Goal: Information Seeking & Learning: Find specific fact

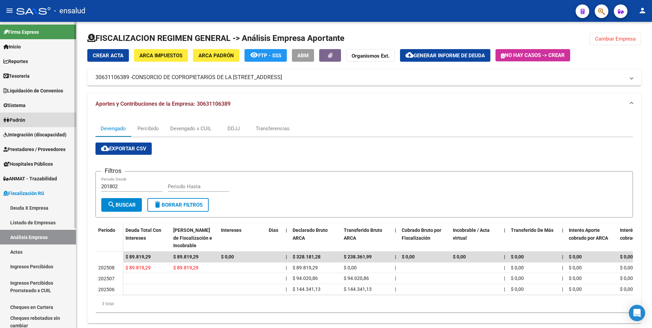
click at [25, 122] on span "Padrón" at bounding box center [14, 120] width 22 height 8
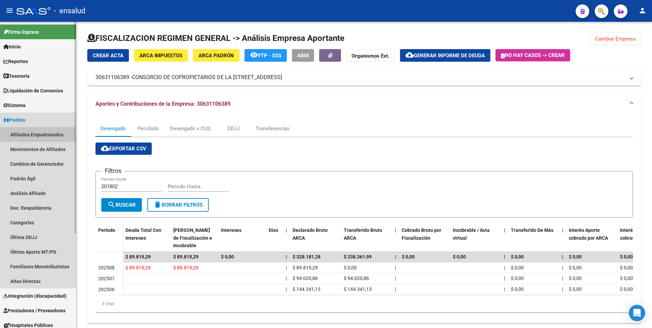
click at [28, 135] on link "Afiliados Empadronados" at bounding box center [38, 134] width 76 height 15
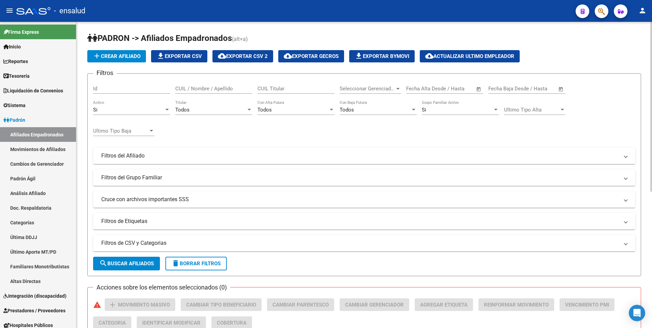
click at [642, 104] on div "PADRON -> Afiliados Empadronados (alt+a) add Crear Afiliado file_download Expor…" at bounding box center [364, 295] width 577 height 547
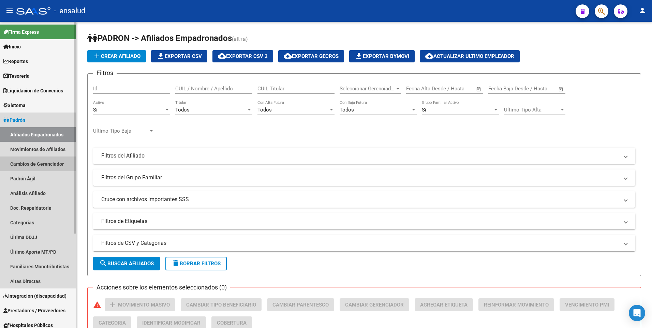
click at [29, 163] on link "Cambios de Gerenciador" at bounding box center [38, 164] width 76 height 15
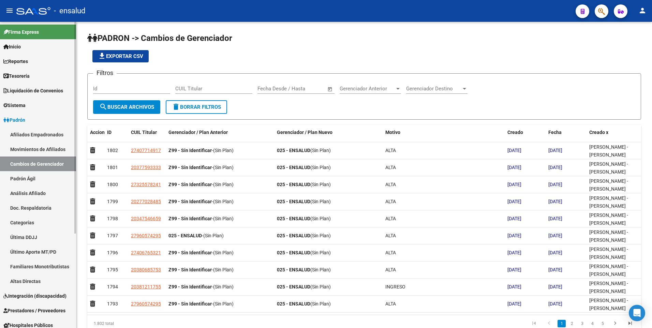
click at [21, 180] on link "Padrón Ágil" at bounding box center [38, 178] width 76 height 15
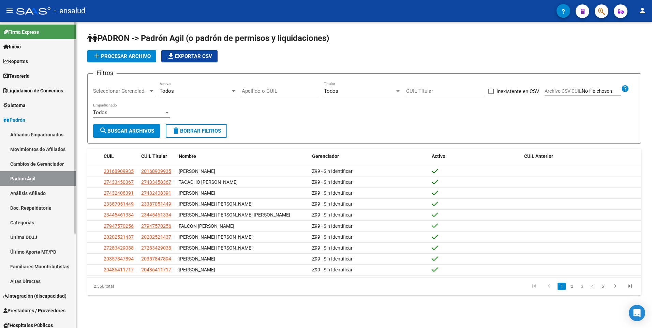
click at [23, 282] on link "Altas Directas" at bounding box center [38, 281] width 76 height 15
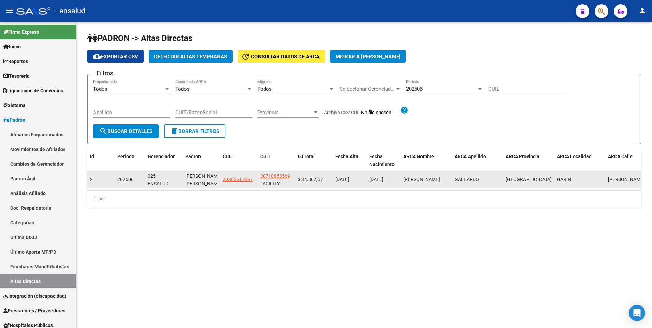
click at [128, 181] on span "202506" at bounding box center [125, 179] width 16 height 5
click at [267, 176] on span "30710953569" at bounding box center [275, 175] width 30 height 5
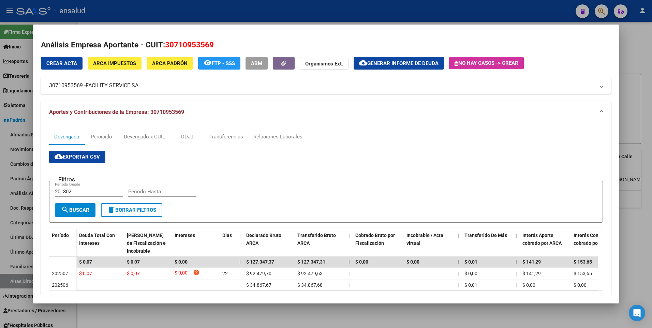
drag, startPoint x: 647, startPoint y: 42, endPoint x: 547, endPoint y: 62, distance: 102.3
click at [646, 42] on div at bounding box center [326, 164] width 652 height 328
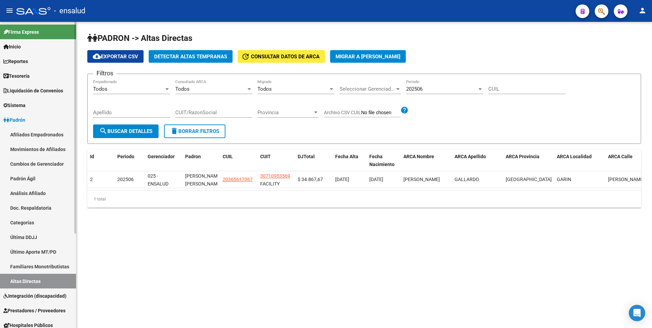
click at [20, 121] on span "Padrón" at bounding box center [14, 120] width 22 height 8
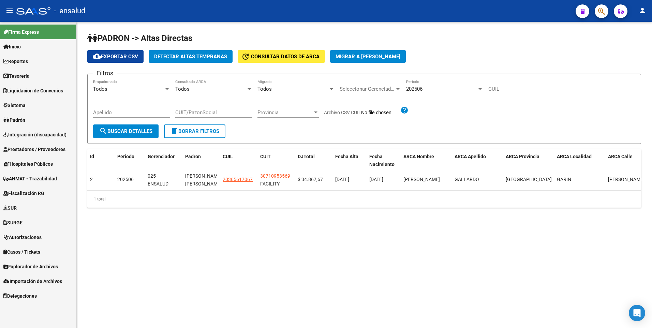
click at [27, 135] on span "Integración (discapacidad)" at bounding box center [34, 135] width 63 height 8
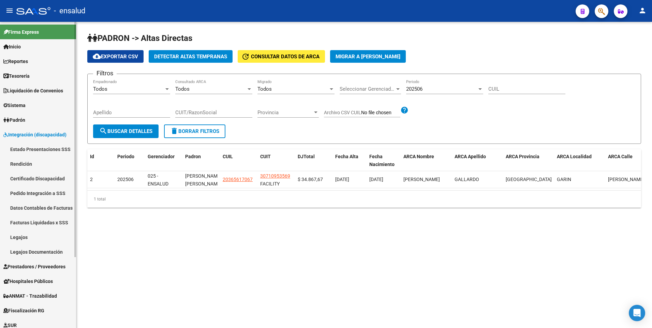
click at [20, 121] on span "Padrón" at bounding box center [14, 120] width 22 height 8
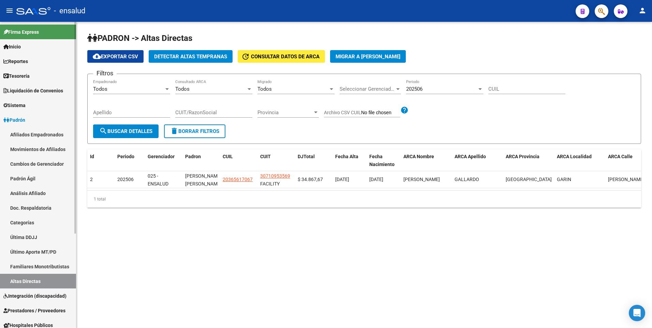
click at [27, 131] on link "Afiliados Empadronados" at bounding box center [38, 134] width 76 height 15
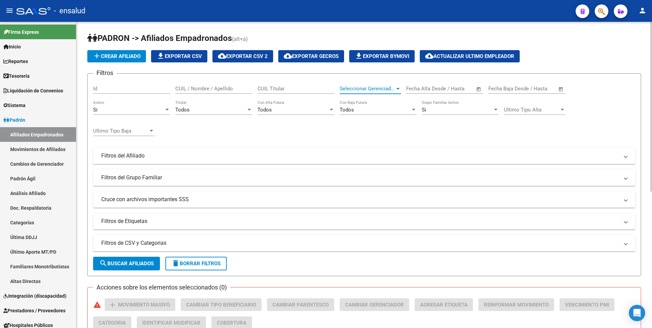
click at [398, 87] on div at bounding box center [398, 88] width 6 height 5
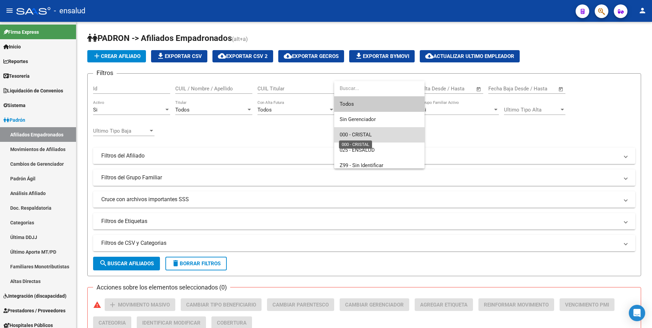
click at [370, 133] on span "000 - CRISTAL" at bounding box center [356, 135] width 32 height 6
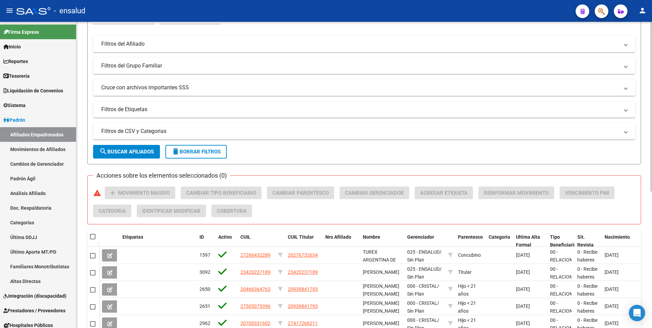
scroll to position [117, 0]
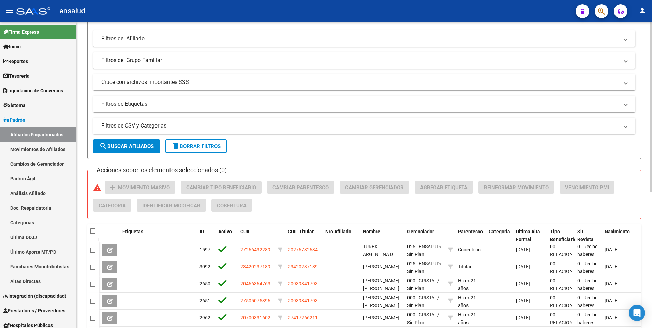
click at [652, 220] on html "menu - ensalud person Firma Express Inicio Calendario SSS Instructivos Contacto…" at bounding box center [326, 164] width 652 height 328
click at [142, 145] on span "search Buscar Afiliados" at bounding box center [126, 146] width 55 height 6
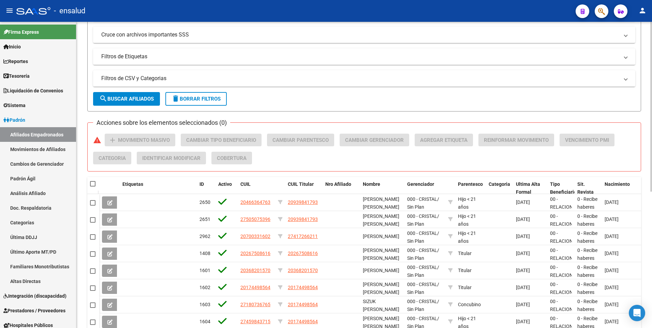
scroll to position [246, 0]
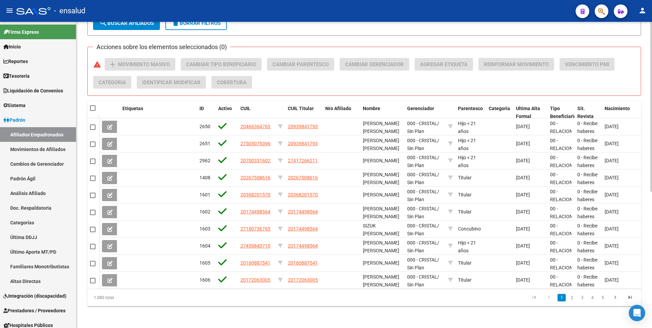
click at [633, 287] on div "[PERSON_NAME] -> Afiliados Empadronados (alt+a) add Crear Afiliado file_downloa…" at bounding box center [364, 54] width 577 height 547
click at [631, 296] on icon "go to last page" at bounding box center [630, 298] width 9 height 8
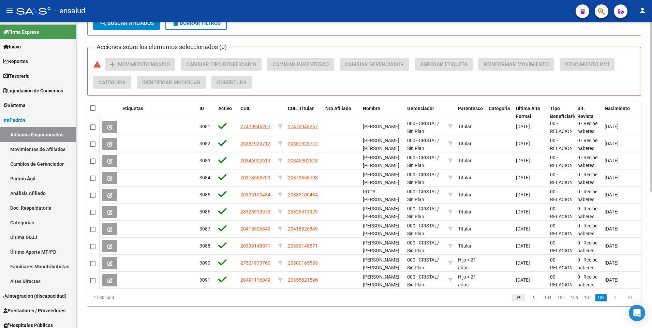
click at [519, 295] on icon "go to first page" at bounding box center [518, 298] width 9 height 8
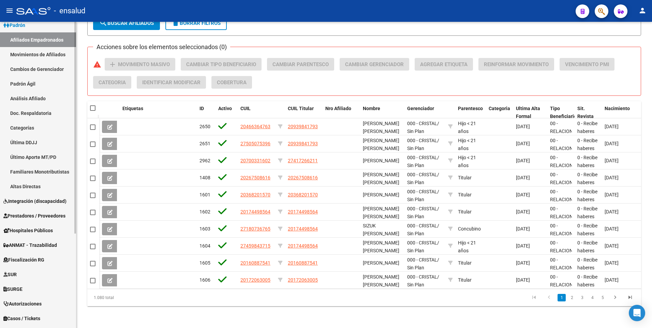
scroll to position [97, 0]
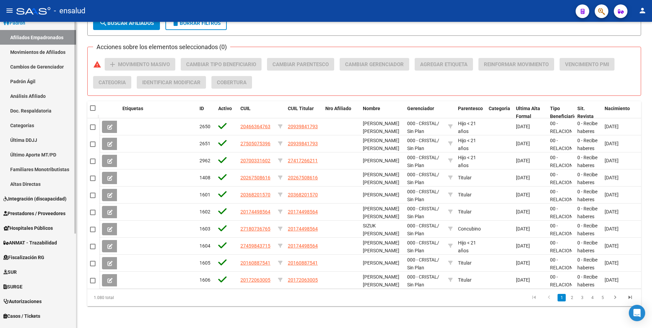
click at [75, 253] on div at bounding box center [75, 195] width 2 height 212
drag, startPoint x: 78, startPoint y: 237, endPoint x: 73, endPoint y: 180, distance: 57.2
click at [73, 180] on mat-sidenav-container "Firma Express Inicio Calendario SSS Instructivos Contacto OS Reportes Tablero d…" at bounding box center [326, 175] width 652 height 306
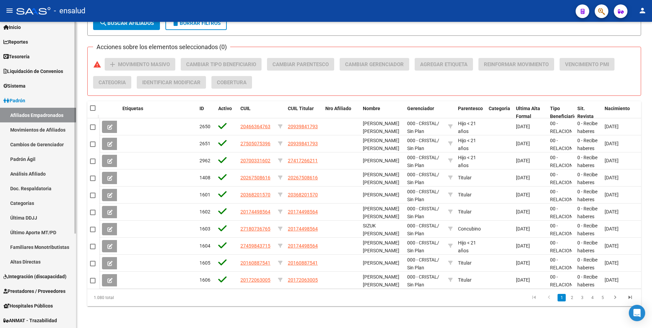
scroll to position [0, 0]
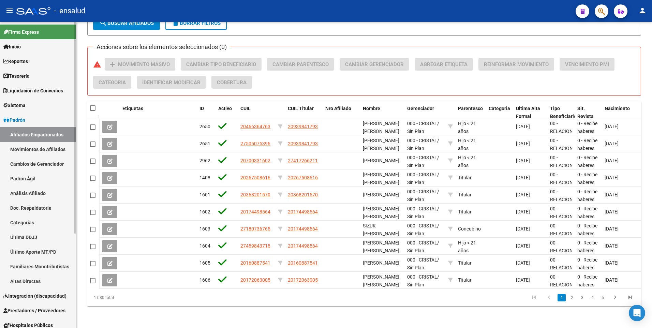
click at [81, 74] on mat-sidenav-container "Firma Express Inicio Calendario SSS Instructivos Contacto OS Reportes Tablero d…" at bounding box center [326, 175] width 652 height 306
click at [20, 61] on span "Reportes" at bounding box center [15, 62] width 25 height 8
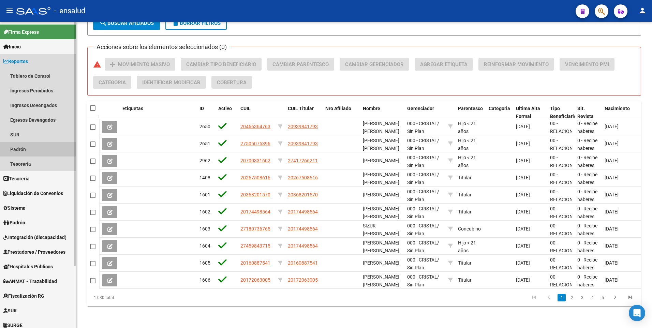
click at [23, 152] on link "Padrón" at bounding box center [38, 149] width 76 height 15
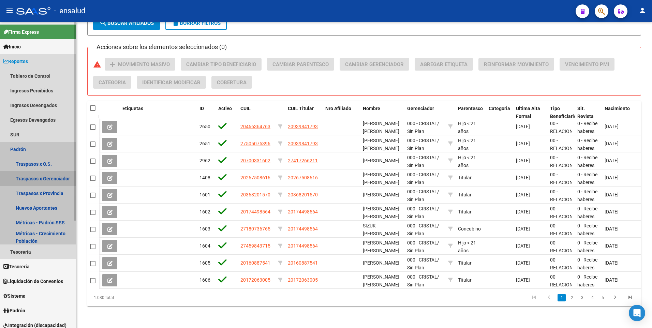
click at [43, 178] on link "Traspasos x Gerenciador" at bounding box center [38, 178] width 76 height 15
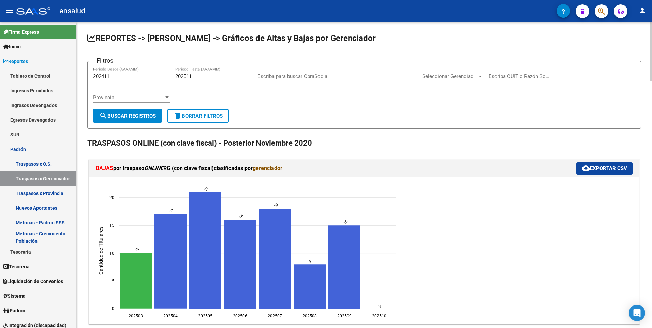
click at [471, 75] on span "Seleccionar Gerenciador" at bounding box center [449, 76] width 55 height 6
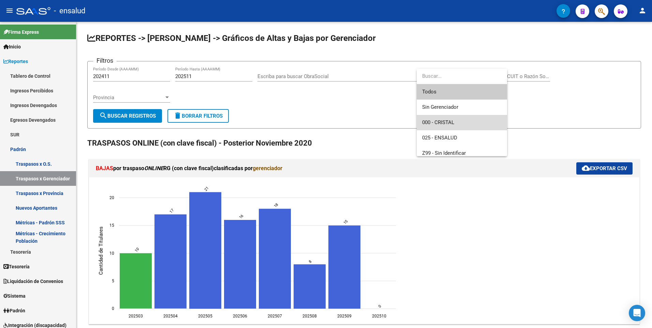
click at [445, 116] on span "000 - CRISTAL" at bounding box center [461, 122] width 79 height 15
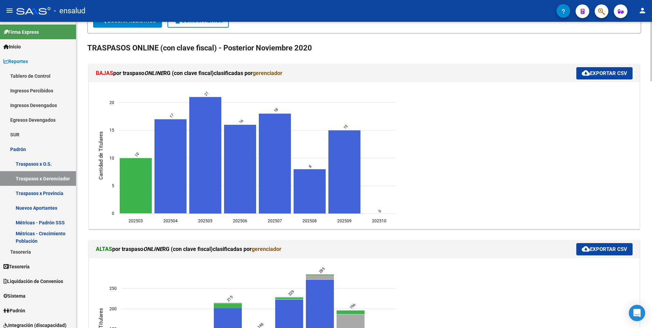
scroll to position [3, 0]
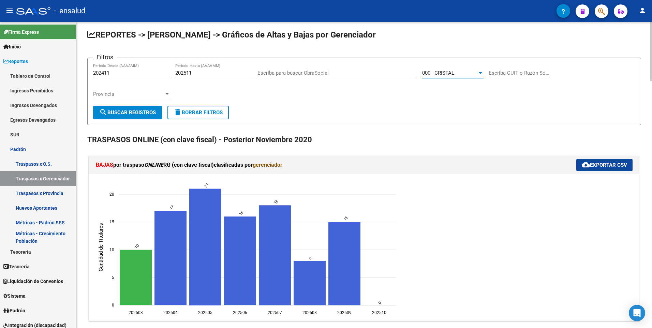
click at [652, 67] on html "menu - ensalud person Firma Express Inicio Calendario SSS Instructivos Contacto…" at bounding box center [326, 164] width 652 height 328
click at [150, 116] on button "search Buscar Registros" at bounding box center [127, 113] width 69 height 14
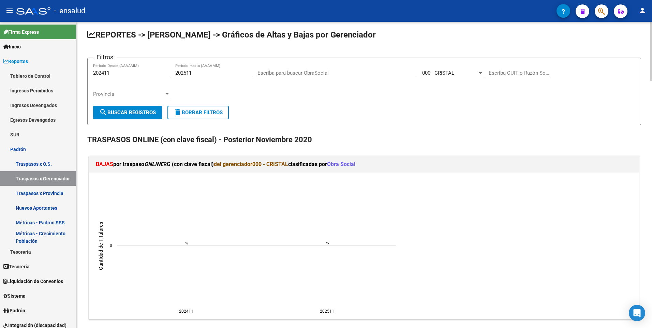
drag, startPoint x: 650, startPoint y: 66, endPoint x: 640, endPoint y: 147, distance: 81.4
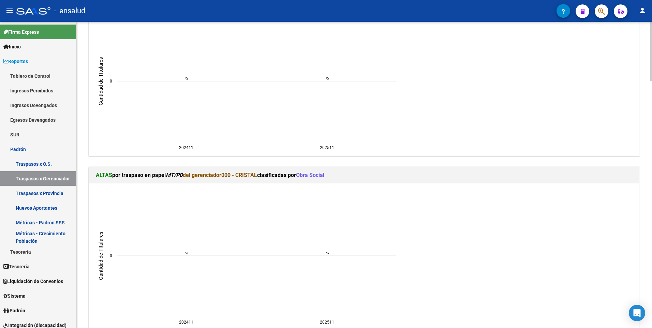
scroll to position [1274, 0]
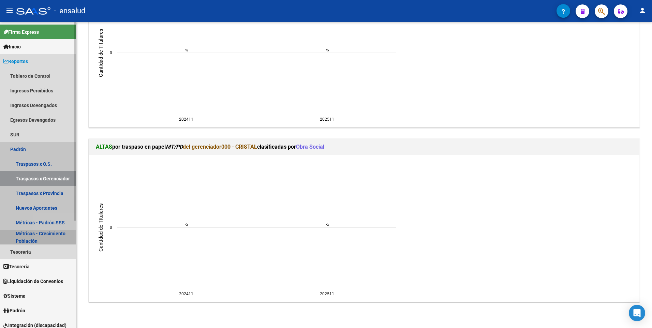
click at [56, 237] on link "Métricas - Crecimiento Población" at bounding box center [38, 237] width 76 height 15
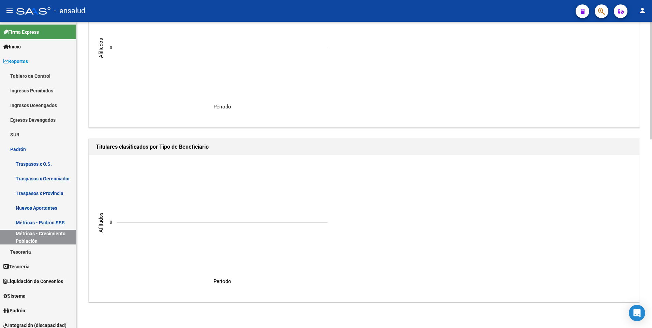
drag, startPoint x: 650, startPoint y: 241, endPoint x: 648, endPoint y: 162, distance: 79.1
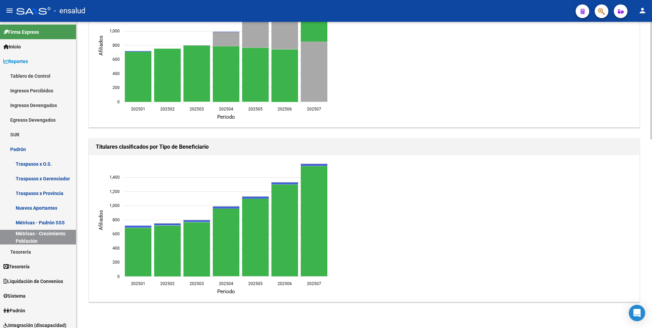
drag, startPoint x: 646, startPoint y: 224, endPoint x: 647, endPoint y: 210, distance: 14.0
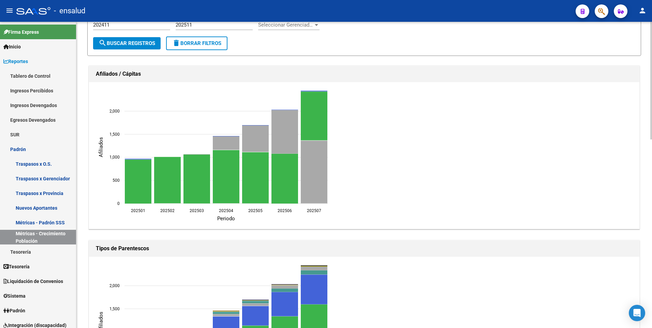
scroll to position [0, 0]
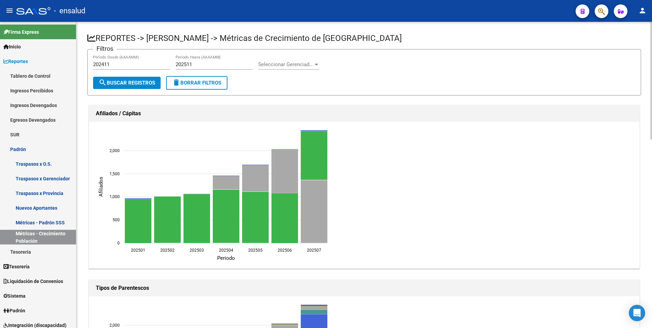
click at [639, 20] on div "menu - ensalud person Firma Express Inicio Calendario SSS Instructivos Contacto…" at bounding box center [326, 164] width 652 height 328
click at [314, 64] on div at bounding box center [316, 64] width 6 height 5
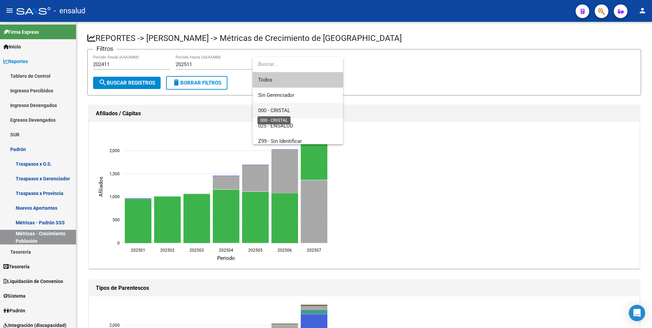
click at [279, 111] on span "000 - CRISTAL" at bounding box center [274, 110] width 32 height 6
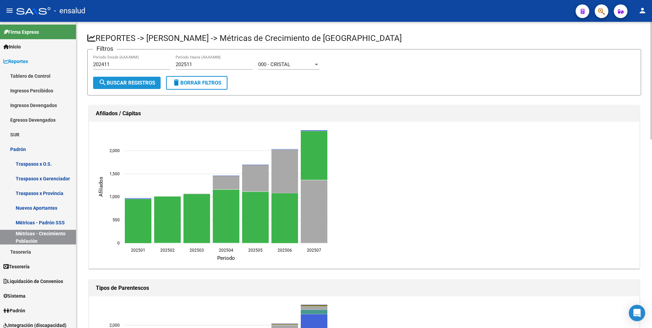
click at [150, 82] on span "search Buscar Registros" at bounding box center [127, 83] width 57 height 6
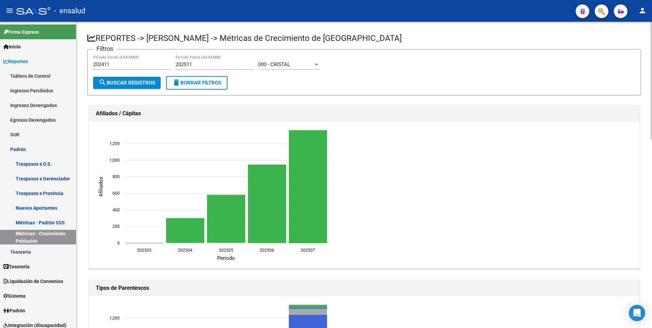
click at [289, 64] on span "000 - CRISTAL" at bounding box center [274, 64] width 32 height 6
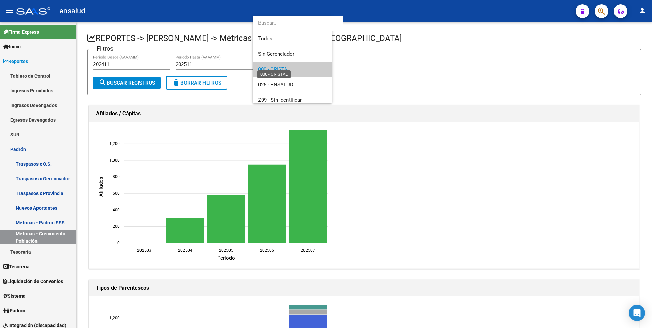
scroll to position [5, 0]
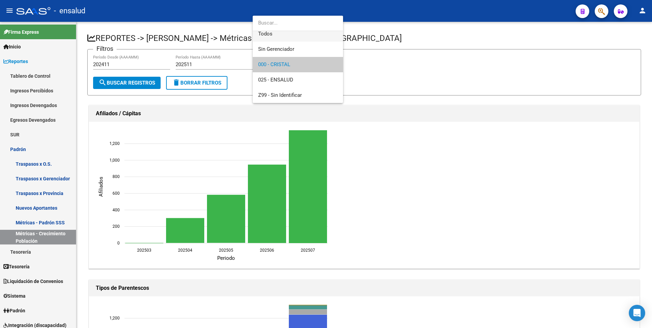
click at [267, 33] on span "Todos" at bounding box center [297, 33] width 79 height 15
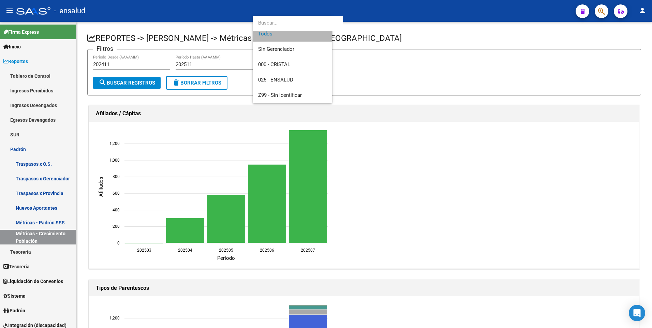
scroll to position [0, 0]
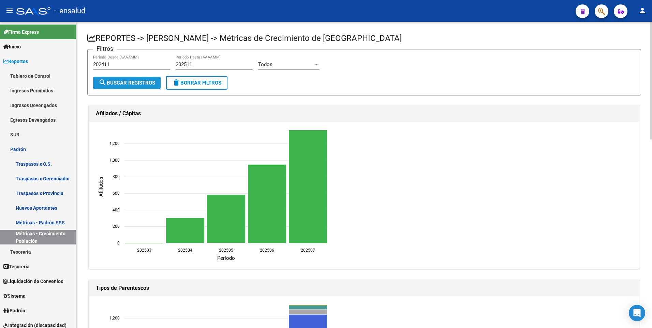
click at [128, 84] on span "search Buscar Registros" at bounding box center [127, 83] width 57 height 6
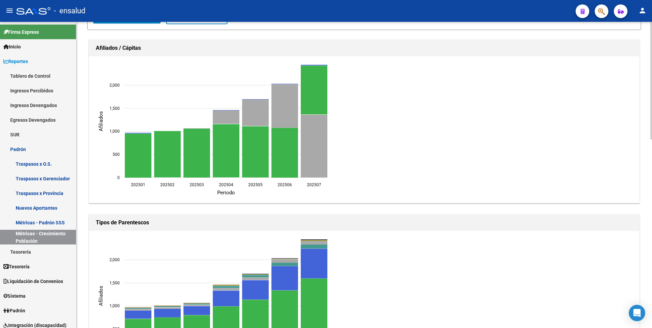
scroll to position [84, 0]
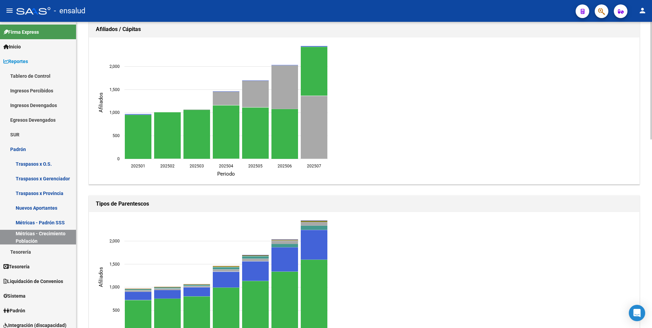
click at [651, 146] on div at bounding box center [651, 113] width 2 height 118
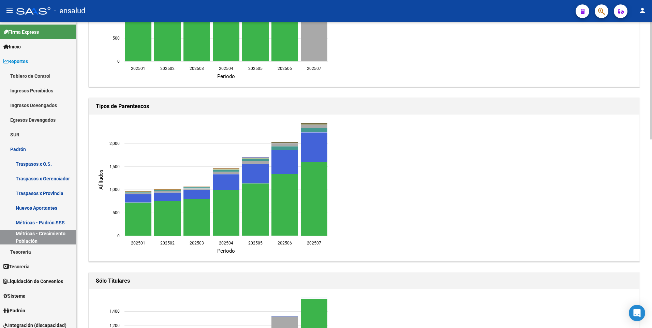
scroll to position [186, 0]
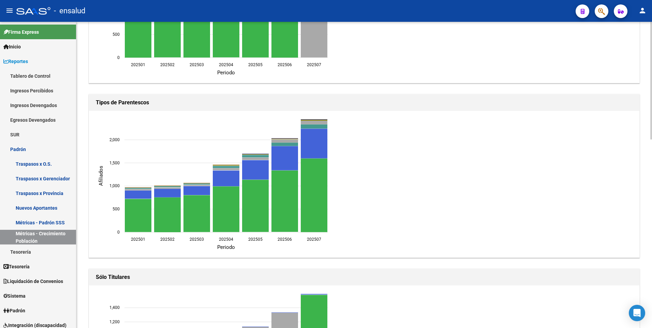
click at [638, 164] on div "REPORTES -> [PERSON_NAME] -> Métricas de Crecimiento de Poblacion Filtros 20241…" at bounding box center [364, 234] width 577 height 797
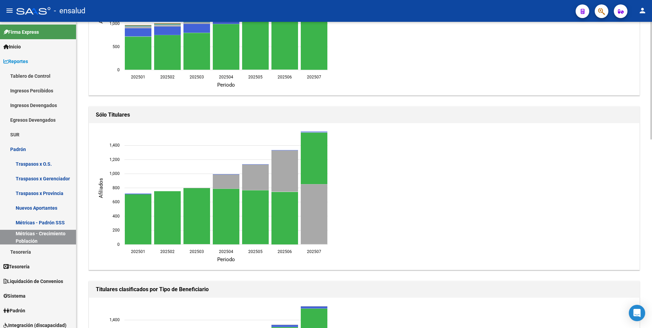
scroll to position [330, 0]
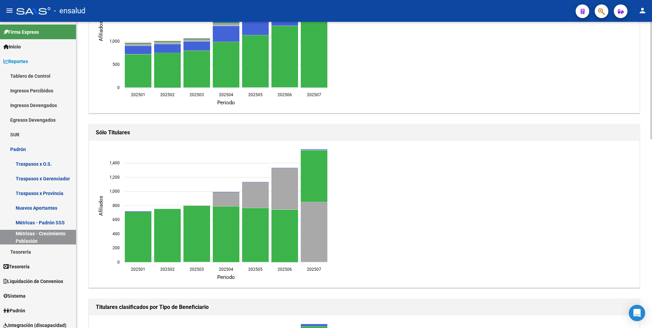
click at [611, 249] on div "REPORTES -> [PERSON_NAME] -> Métricas de Crecimiento de Poblacion Filtros 20241…" at bounding box center [364, 90] width 577 height 797
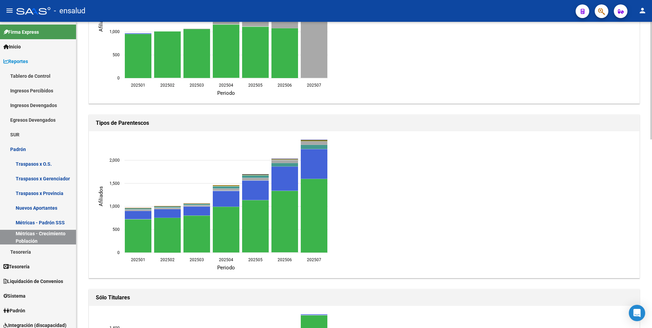
scroll to position [132, 0]
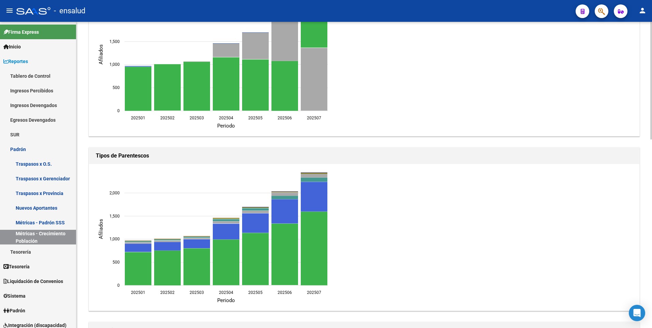
click at [652, 117] on html "menu - ensalud person Firma Express Inicio Calendario SSS Instructivos Contacto…" at bounding box center [326, 164] width 652 height 328
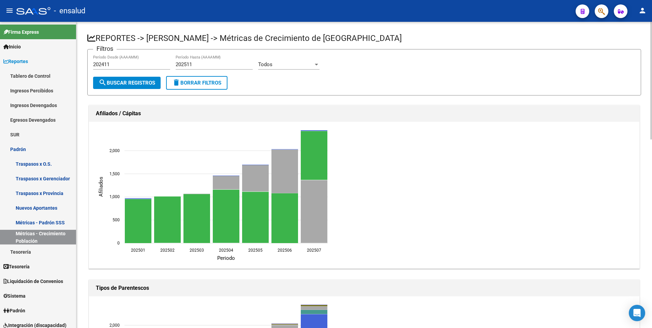
click at [652, 33] on html "menu - ensalud person Firma Express Inicio Calendario SSS Instructivos Contacto…" at bounding box center [326, 164] width 652 height 328
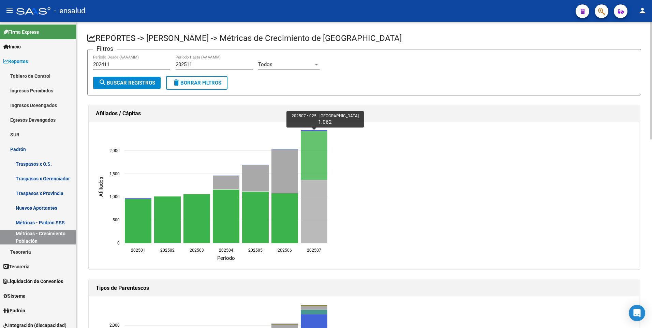
drag, startPoint x: 317, startPoint y: 162, endPoint x: 313, endPoint y: 206, distance: 44.9
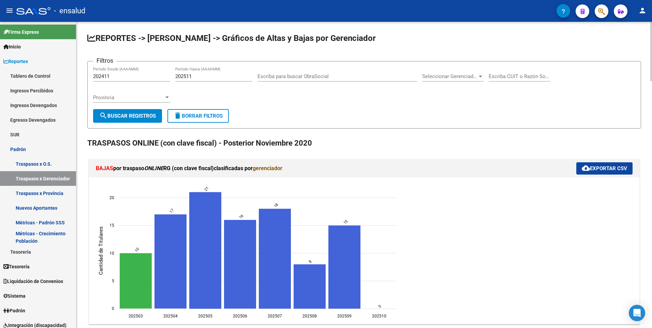
click at [476, 76] on span "Seleccionar Gerenciador" at bounding box center [449, 76] width 55 height 6
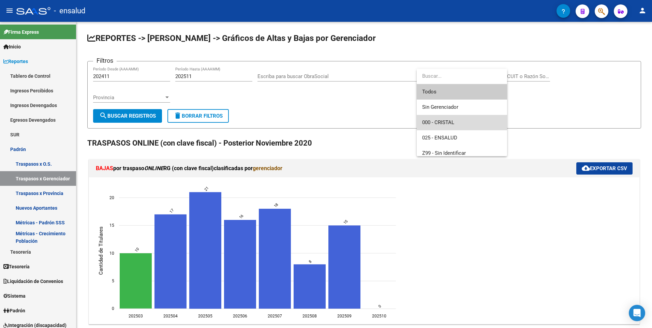
click at [459, 121] on span "000 - CRISTAL" at bounding box center [461, 122] width 79 height 15
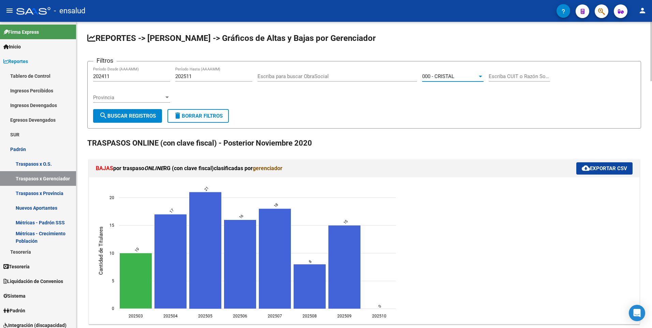
click at [134, 113] on span "search Buscar Registros" at bounding box center [127, 116] width 57 height 6
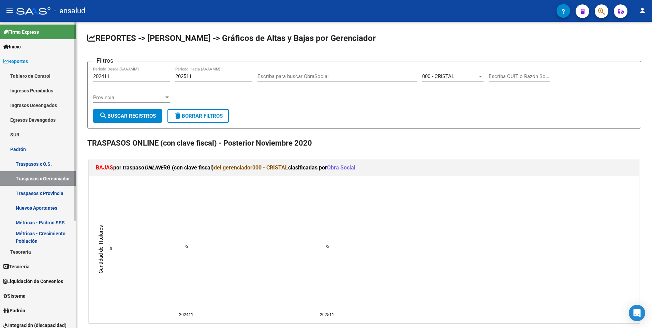
click at [50, 225] on link "Métricas - Padrón SSS" at bounding box center [38, 222] width 76 height 15
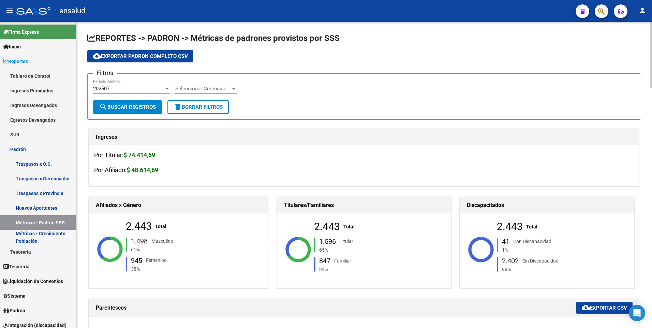
click at [236, 92] on div "Seleccionar Gerenciador Seleccionar Gerenciador" at bounding box center [205, 86] width 61 height 15
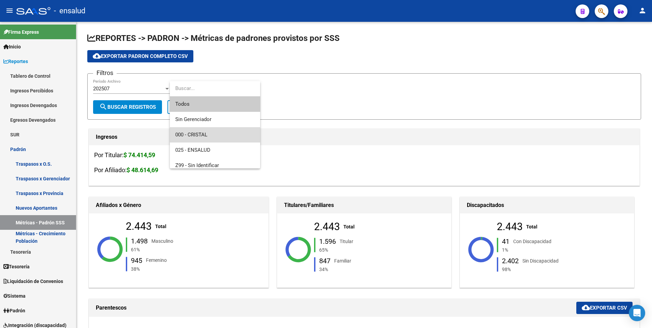
click at [209, 133] on span "000 - CRISTAL" at bounding box center [214, 134] width 79 height 15
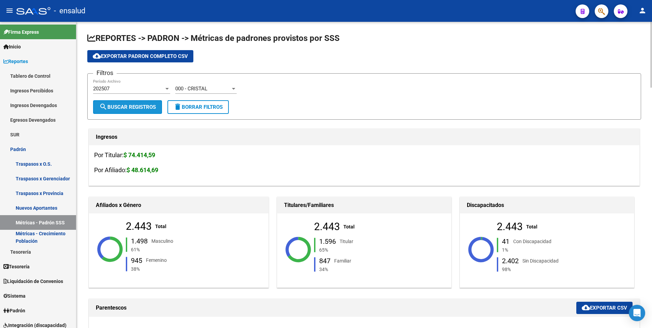
click at [122, 101] on button "search Buscar Registros" at bounding box center [127, 107] width 69 height 14
drag, startPoint x: 650, startPoint y: 89, endPoint x: 652, endPoint y: 113, distance: 24.3
click at [652, 113] on html "menu - ensalud person Firma Express Inicio Calendario SSS Instructivos Contacto…" at bounding box center [326, 164] width 652 height 328
click at [651, 42] on div at bounding box center [651, 62] width 2 height 80
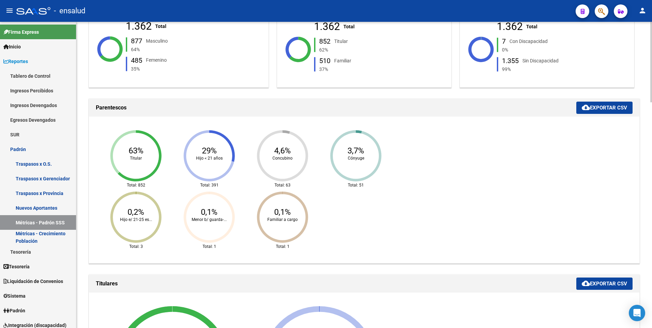
scroll to position [208, 0]
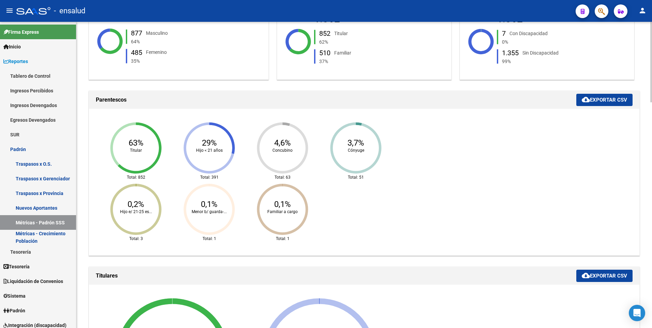
click at [651, 97] on div at bounding box center [651, 116] width 2 height 80
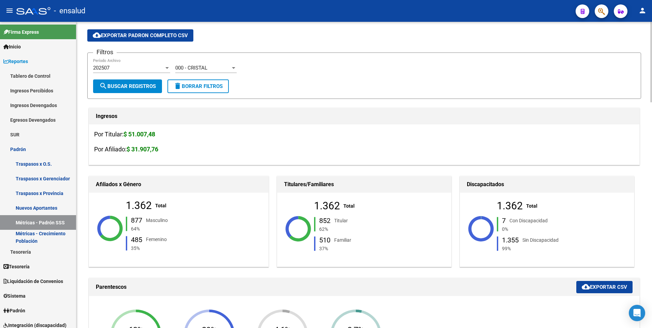
scroll to position [0, 0]
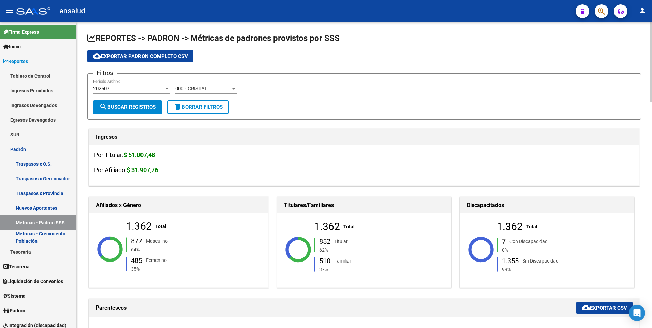
click at [652, 31] on html "menu - ensalud person Firma Express Inicio Calendario SSS Instructivos Contacto…" at bounding box center [326, 164] width 652 height 328
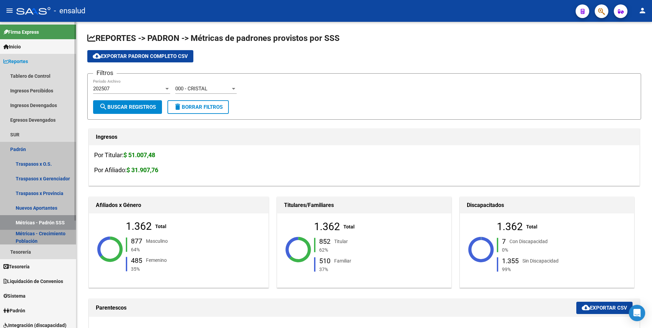
click at [34, 238] on link "Métricas - Crecimiento Población" at bounding box center [38, 237] width 76 height 15
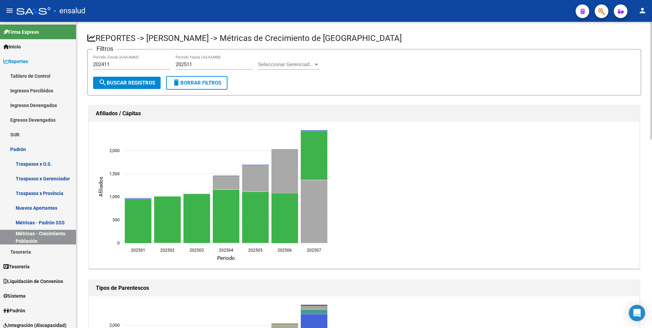
click at [315, 61] on div "Seleccionar Gerenciador Seleccionar Gerenciador" at bounding box center [288, 62] width 61 height 15
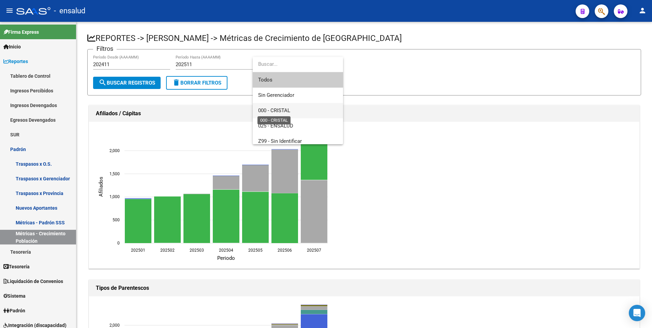
click at [286, 108] on span "000 - CRISTAL" at bounding box center [274, 110] width 32 height 6
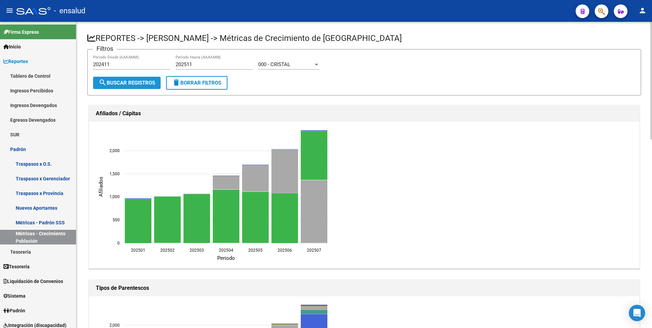
click at [129, 77] on button "search Buscar Registros" at bounding box center [127, 83] width 68 height 12
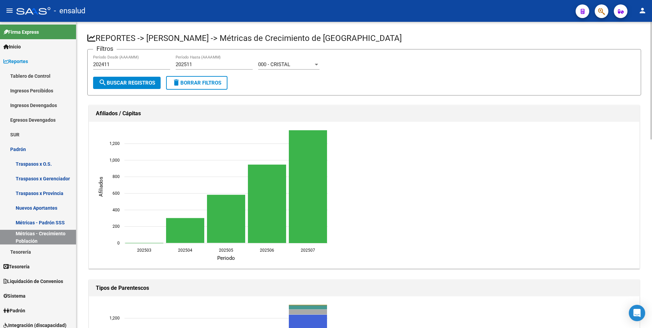
click at [298, 66] on div "000 - CRISTAL" at bounding box center [285, 64] width 55 height 6
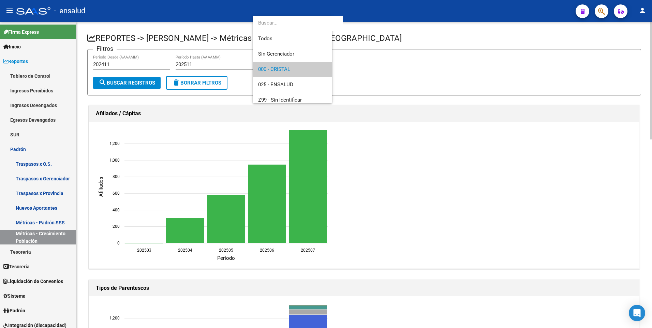
scroll to position [5, 0]
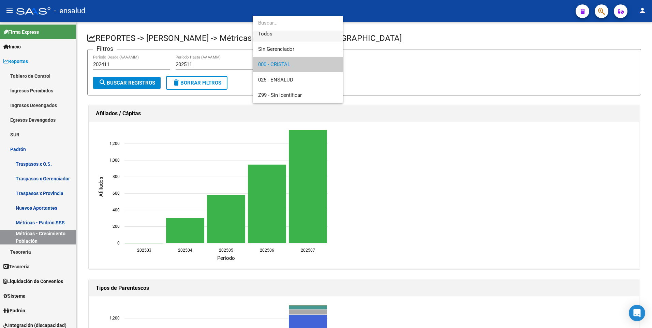
click at [274, 37] on span "Todos" at bounding box center [297, 33] width 79 height 15
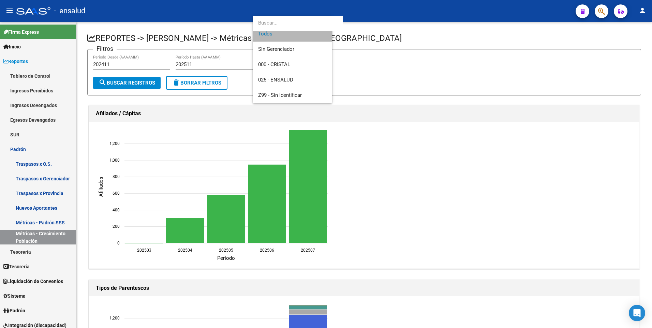
scroll to position [0, 0]
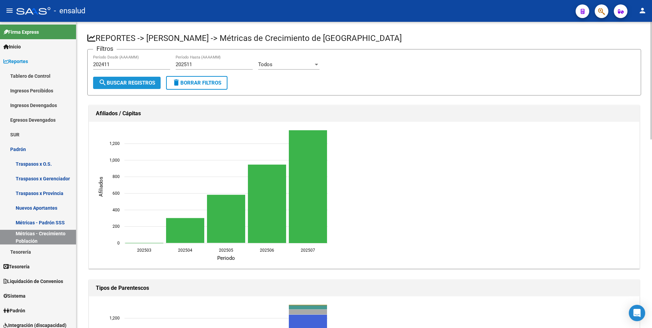
click at [124, 83] on span "search Buscar Registros" at bounding box center [127, 83] width 57 height 6
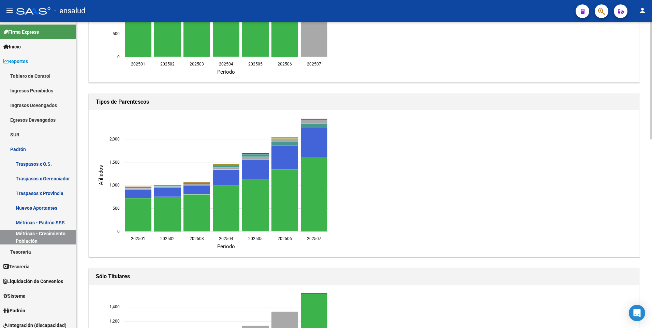
scroll to position [161, 0]
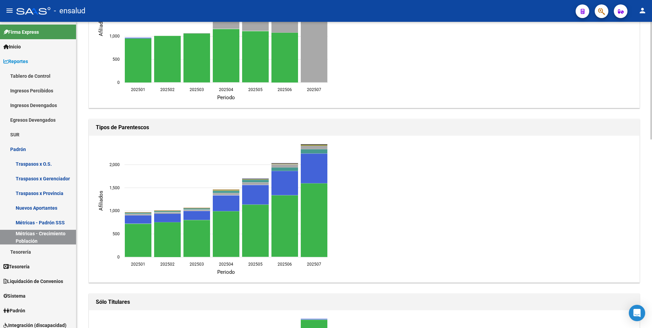
click at [633, 154] on div "REPORTES -> [PERSON_NAME] -> Métricas de Crecimiento de Poblacion Filtros 20241…" at bounding box center [364, 259] width 577 height 797
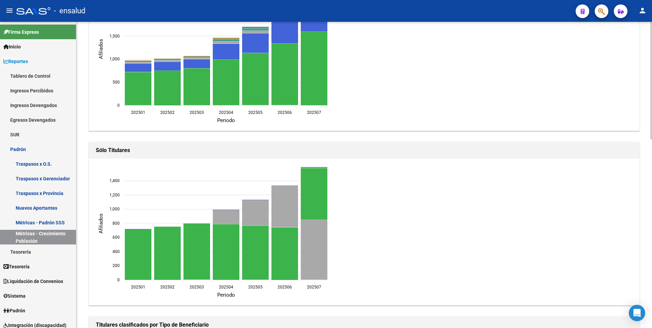
click at [632, 214] on div "REPORTES -> [PERSON_NAME] -> Métricas de Crecimiento de Poblacion Filtros 20241…" at bounding box center [364, 107] width 577 height 797
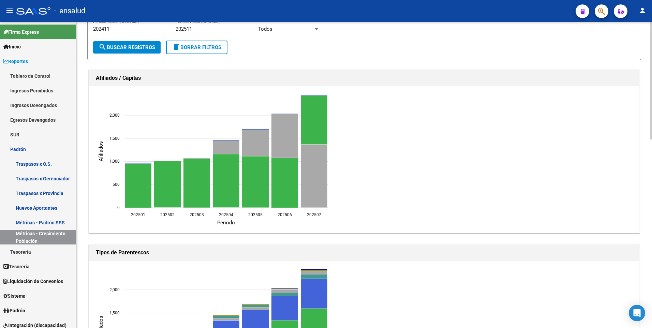
scroll to position [12, 0]
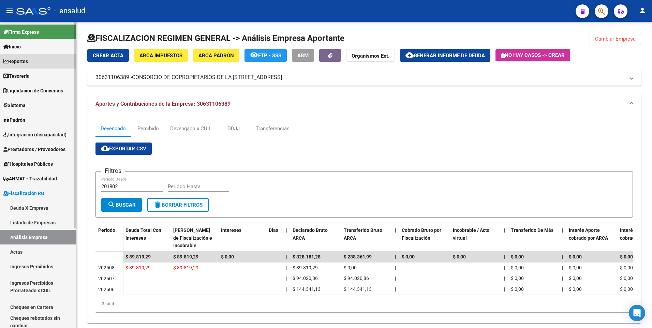
click at [20, 59] on span "Reportes" at bounding box center [15, 62] width 25 height 8
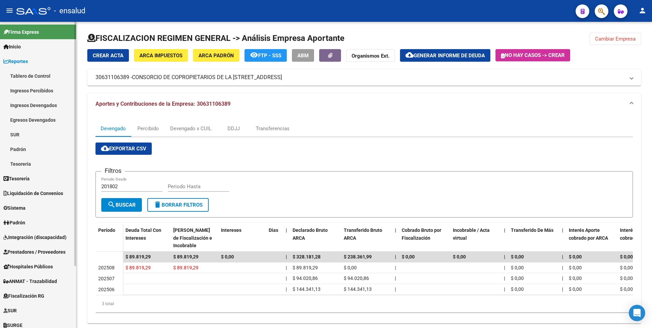
click at [20, 147] on link "Padrón" at bounding box center [38, 149] width 76 height 15
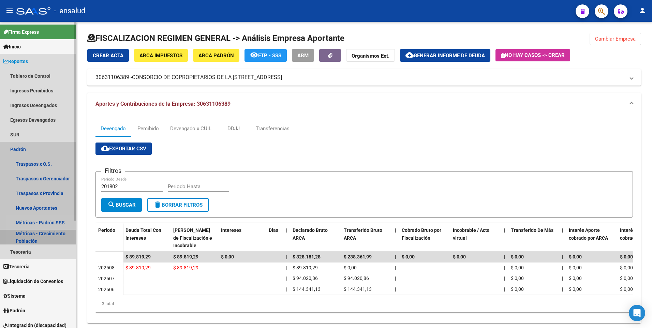
click at [25, 234] on link "Métricas - Crecimiento Población" at bounding box center [38, 237] width 76 height 15
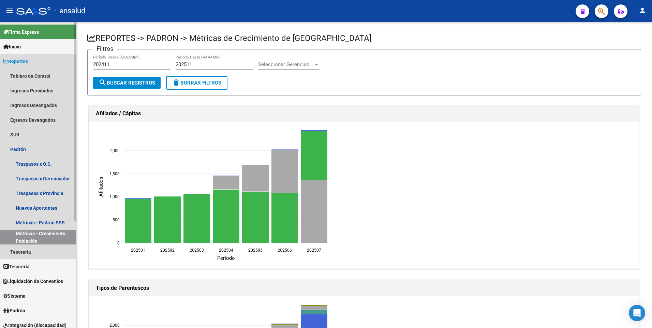
click at [21, 60] on span "Reportes" at bounding box center [15, 62] width 25 height 8
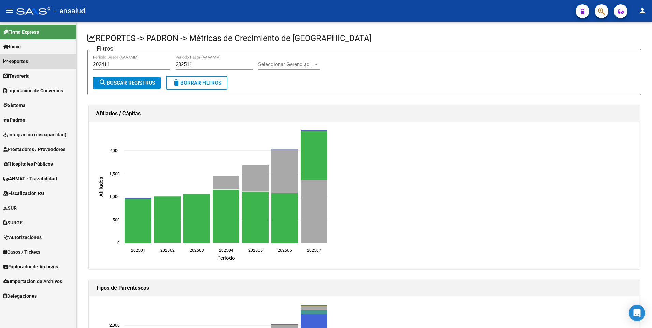
click at [21, 60] on span "Reportes" at bounding box center [15, 62] width 25 height 8
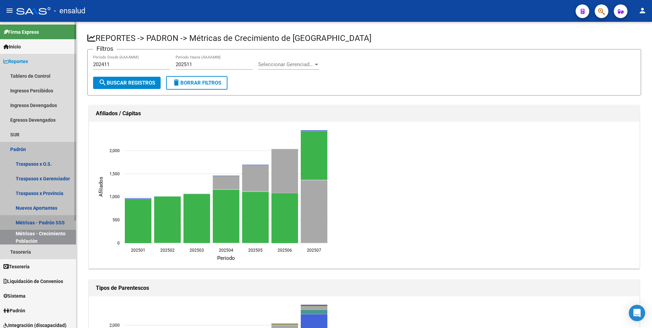
click at [25, 221] on link "Métricas - Padrón SSS" at bounding box center [38, 222] width 76 height 15
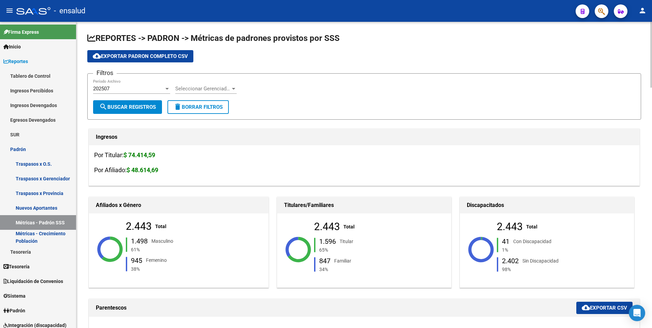
click at [234, 89] on div at bounding box center [233, 89] width 3 height 2
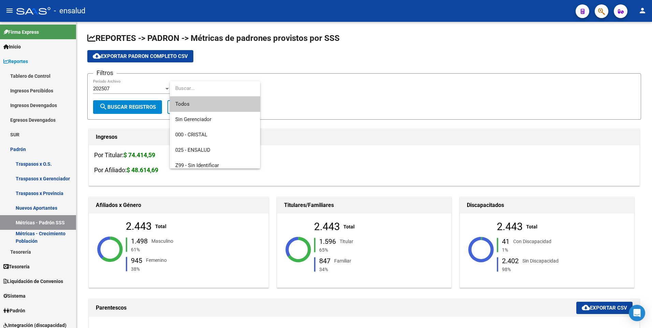
click at [336, 138] on div at bounding box center [326, 164] width 652 height 328
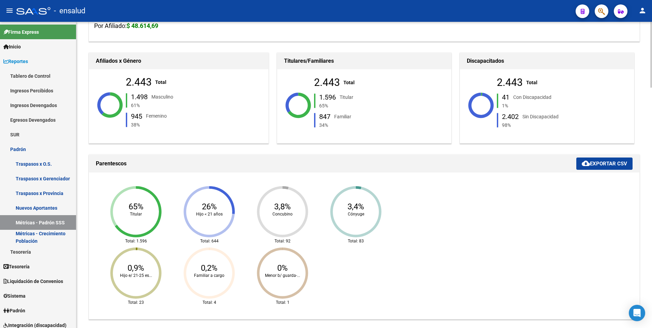
scroll to position [146, 0]
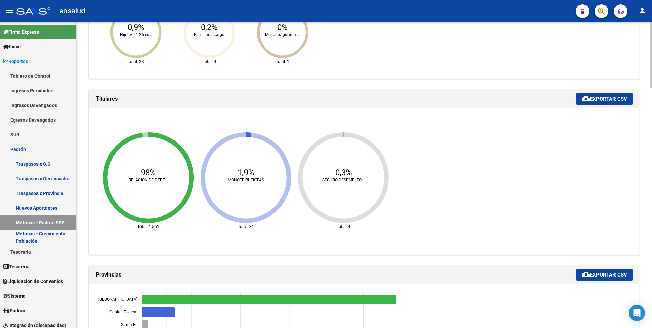
scroll to position [396, 0]
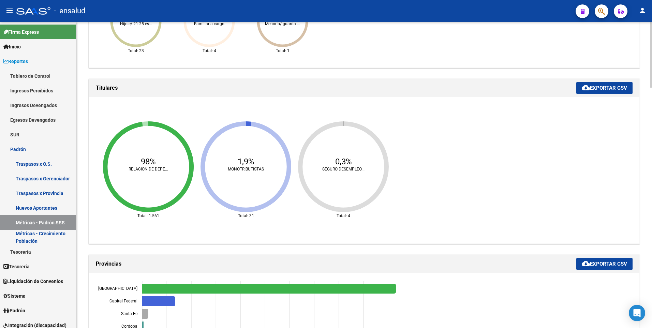
click at [249, 124] on icon at bounding box center [248, 123] width 5 height 5
click at [500, 143] on ngx-charts-chart "98% RELACION DE DEPE... Total: 1.561 1,9% MONOTRIBUTISTAS Total: 31 0,3% SEGURO…" at bounding box center [364, 170] width 540 height 136
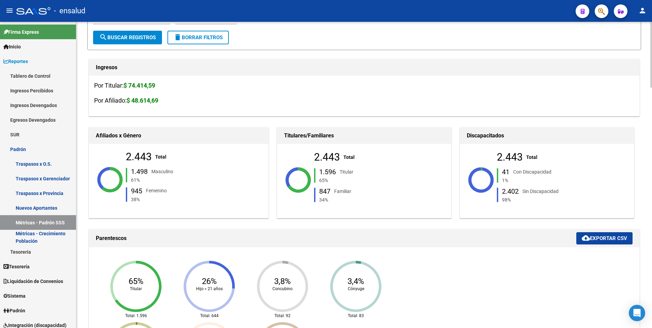
scroll to position [0, 0]
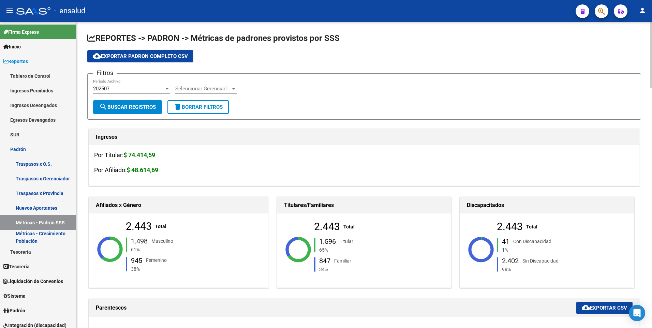
click at [651, 35] on div at bounding box center [651, 55] width 2 height 66
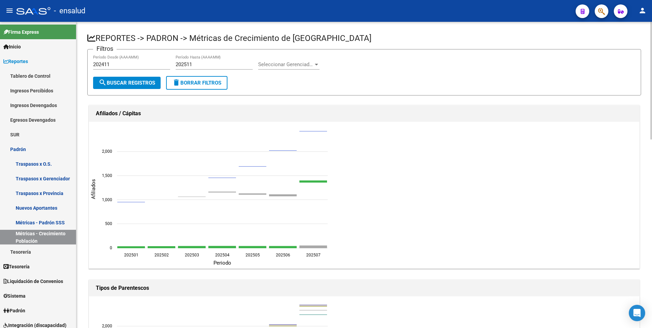
click at [293, 92] on form "Filtros 202411 Período Desde (AAAAMM) 202511 Período Hasta (AAAAMM) Seleccionar…" at bounding box center [364, 72] width 554 height 46
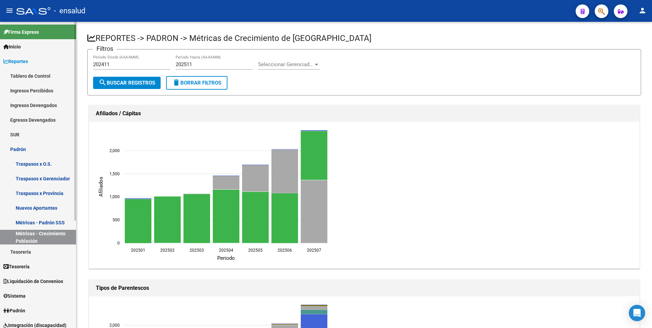
click at [29, 226] on link "Métricas - Padrón SSS" at bounding box center [38, 222] width 76 height 15
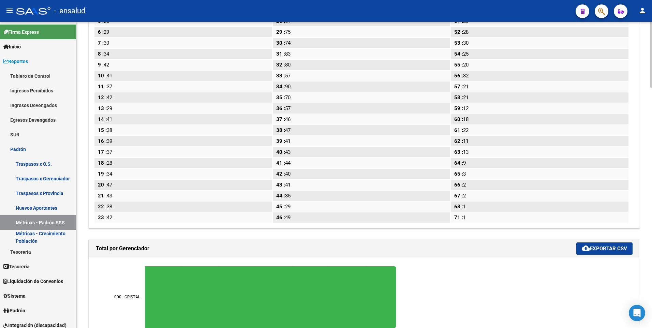
scroll to position [1116, 0]
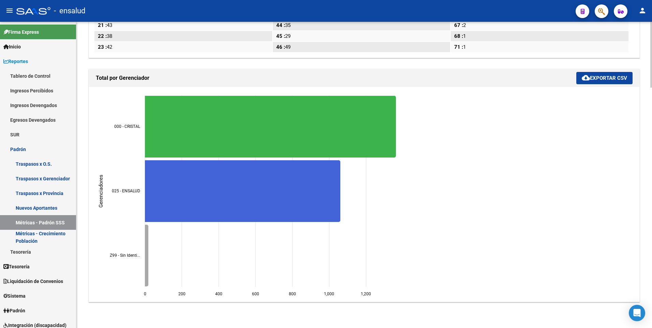
click at [636, 328] on html "menu - ensalud person Firma Express Inicio Calendario SSS Instructivos Contacto…" at bounding box center [326, 164] width 652 height 328
drag, startPoint x: 592, startPoint y: 322, endPoint x: 239, endPoint y: 329, distance: 353.0
click at [239, 328] on html "menu - ensalud person Firma Express Inicio Calendario SSS Instructivos Contacto…" at bounding box center [326, 164] width 652 height 328
drag, startPoint x: 511, startPoint y: 327, endPoint x: 373, endPoint y: 305, distance: 139.2
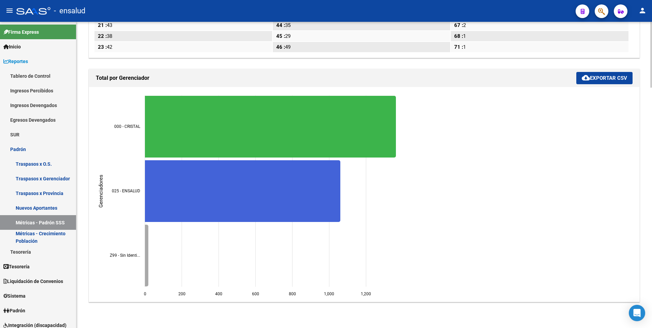
drag, startPoint x: 479, startPoint y: 297, endPoint x: 366, endPoint y: 328, distance: 117.5
click at [500, 303] on div "Total por Gerenciador cloud_download Exportar CSV 0 0 200 200 400 400 600 600 8…" at bounding box center [364, 186] width 554 height 236
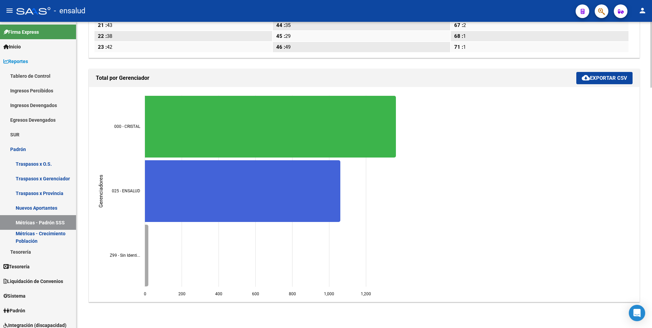
drag, startPoint x: 502, startPoint y: 306, endPoint x: 496, endPoint y: 301, distance: 7.6
drag, startPoint x: 503, startPoint y: 298, endPoint x: 379, endPoint y: 306, distance: 123.7
click at [398, 294] on icon "0 0 200 200 400 400 600 600 800 800 1,000 1,000 1,200 1,200 000 - CRISTAL 000 -…" at bounding box center [247, 194] width 307 height 205
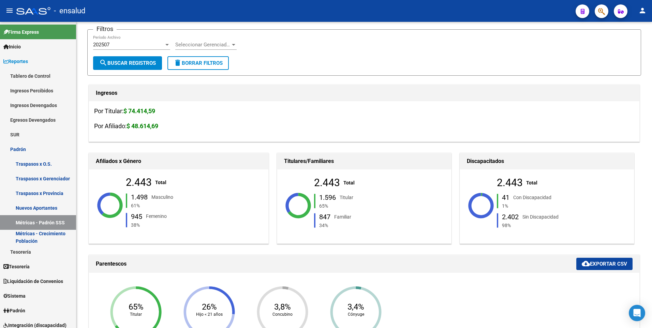
scroll to position [0, 0]
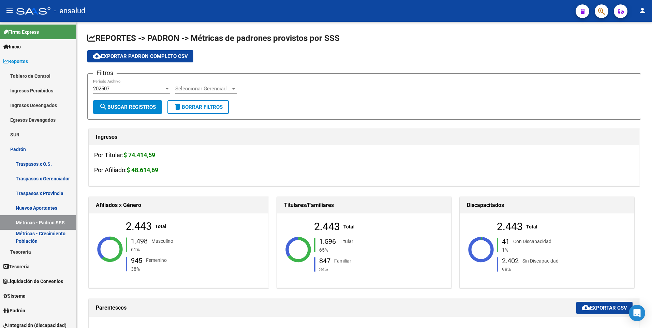
drag, startPoint x: 386, startPoint y: 293, endPoint x: 144, endPoint y: 14, distance: 368.9
click at [144, 14] on div "menu - ensalud person Firma Express Inicio Calendario SSS Instructivos Contacto…" at bounding box center [326, 164] width 652 height 328
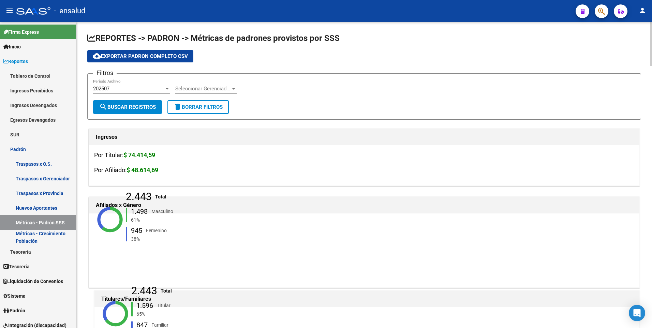
click at [329, 191] on ngx-charts-advanced-pie-chart "2.443 Total 1.498 Masculino 61% 945 Femenino 38%" at bounding box center [364, 219] width 540 height 89
click at [300, 220] on ngx-charts-advanced-pie-chart "2.443 Total 1.498 Masculino 61% 945 Femenino 38%" at bounding box center [364, 219] width 540 height 89
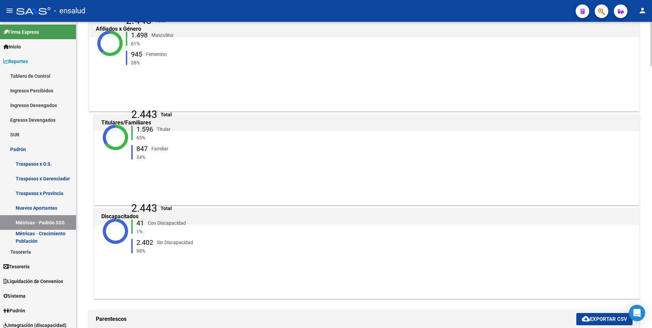
click at [652, 81] on html "menu - ensalud person Firma Express Inicio Calendario SSS Instructivos Contacto…" at bounding box center [326, 164] width 652 height 328
click at [42, 224] on link "Métricas - Padrón SSS" at bounding box center [38, 222] width 76 height 15
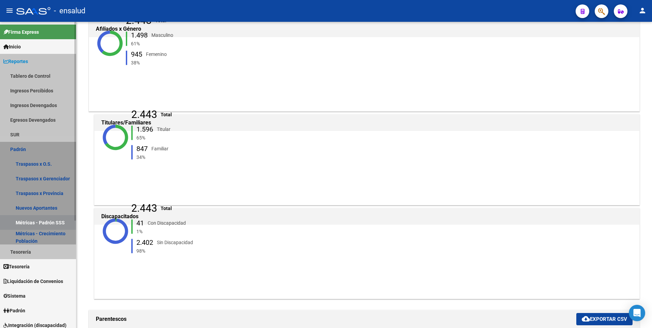
click at [42, 224] on link "Métricas - Padrón SSS" at bounding box center [38, 222] width 76 height 15
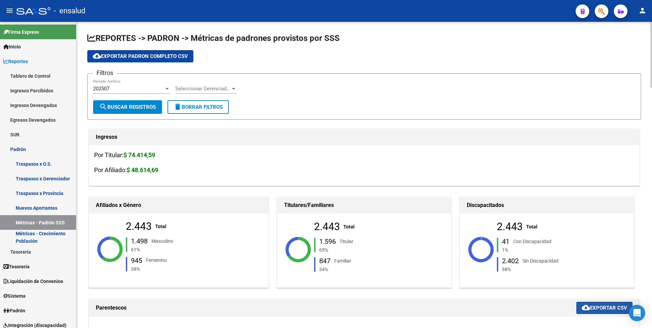
drag, startPoint x: 589, startPoint y: 301, endPoint x: 590, endPoint y: 308, distance: 6.2
click at [590, 308] on button "cloud_download Exportar CSV" at bounding box center [604, 308] width 56 height 12
click at [590, 308] on span "cloud_download Exportar CSV" at bounding box center [604, 308] width 45 height 6
click at [652, 61] on html "menu - ensalud person Firma Express Inicio Calendario SSS Instructivos Contacto…" at bounding box center [326, 164] width 652 height 328
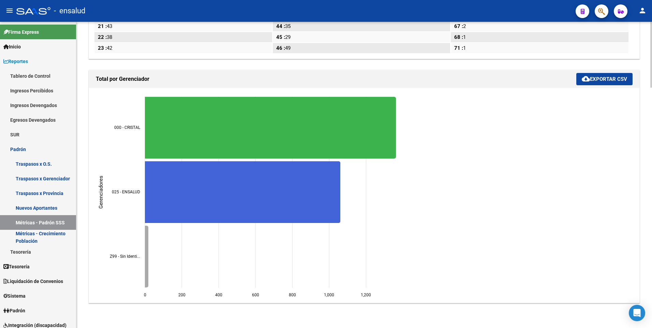
scroll to position [1116, 0]
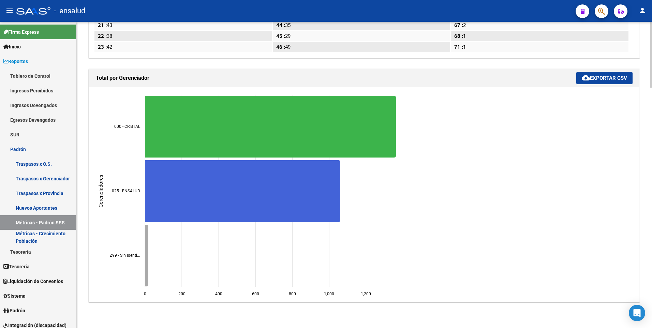
click at [587, 328] on html "menu - ensalud person Firma Express Inicio Calendario SSS Instructivos Contacto…" at bounding box center [326, 164] width 652 height 328
click at [592, 79] on span "cloud_download Exportar CSV" at bounding box center [604, 78] width 45 height 6
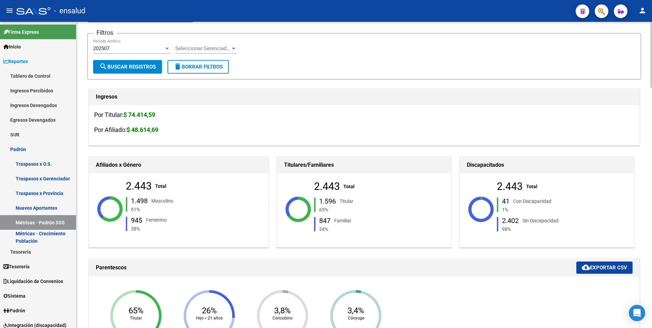
scroll to position [39, 0]
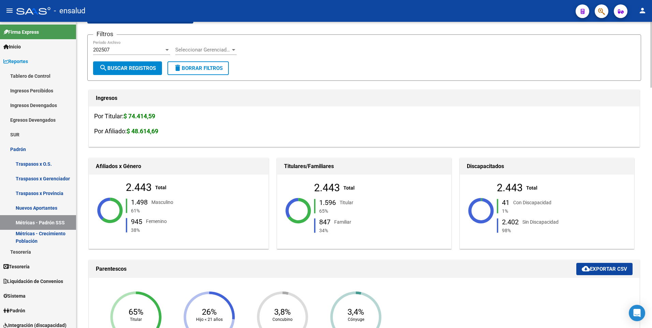
click at [652, 48] on html "menu - ensalud person Firma Express Inicio Calendario SSS Instructivos Contacto…" at bounding box center [326, 164] width 652 height 328
click at [530, 203] on div "Con Discapacidad" at bounding box center [532, 203] width 38 height 8
click at [520, 203] on div "Con Discapacidad" at bounding box center [532, 203] width 38 height 8
drag, startPoint x: 520, startPoint y: 203, endPoint x: 543, endPoint y: 202, distance: 22.5
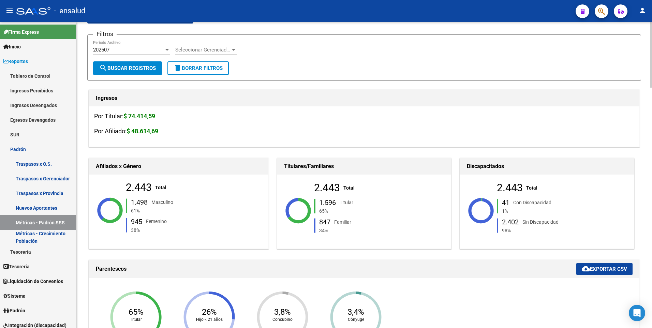
click at [543, 202] on div "Con Discapacidad" at bounding box center [532, 203] width 38 height 8
click at [581, 200] on div "41 Con Discapacidad 1%" at bounding box center [542, 207] width 91 height 16
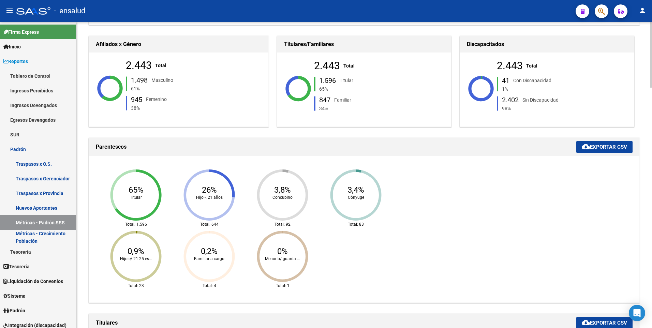
scroll to position [105, 0]
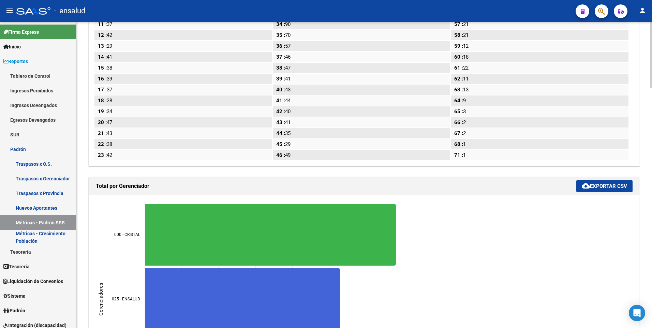
scroll to position [1056, 0]
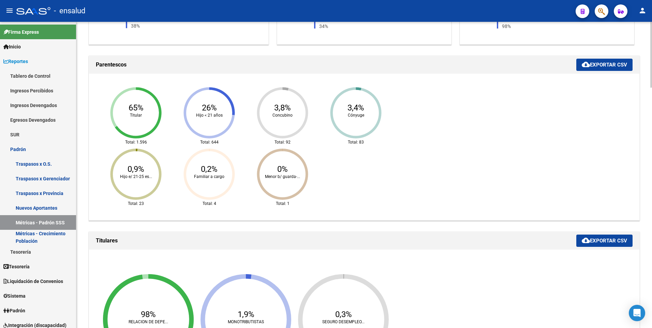
scroll to position [241, 0]
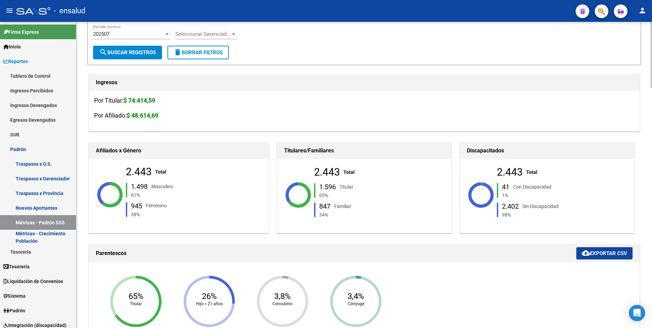
scroll to position [0, 0]
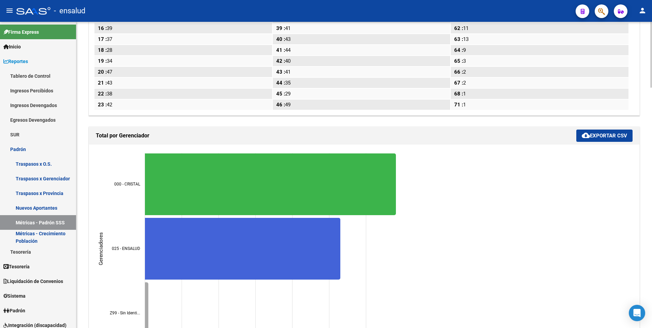
click at [135, 94] on div "22 : 38" at bounding box center [183, 93] width 178 height 11
click at [482, 108] on div "71 : 1" at bounding box center [539, 104] width 178 height 11
click at [482, 103] on div "71 : 1" at bounding box center [539, 104] width 178 height 11
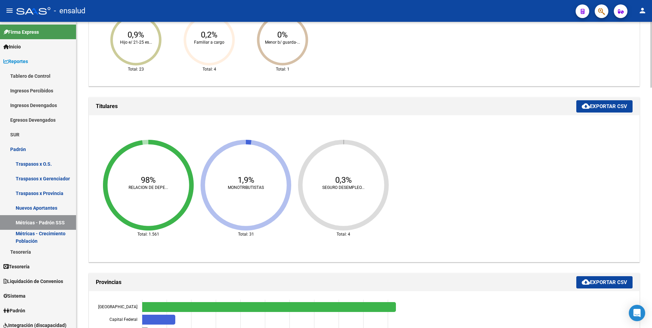
scroll to position [347, 0]
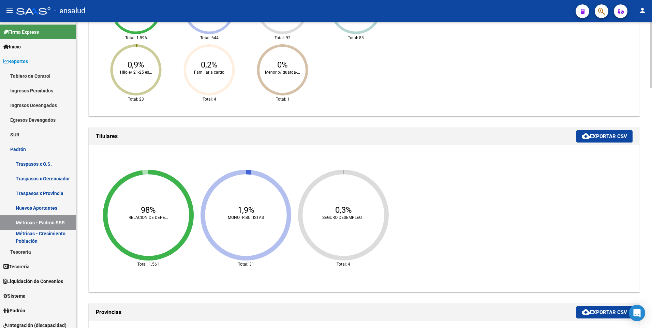
drag, startPoint x: 648, startPoint y: 153, endPoint x: 652, endPoint y: 123, distance: 30.5
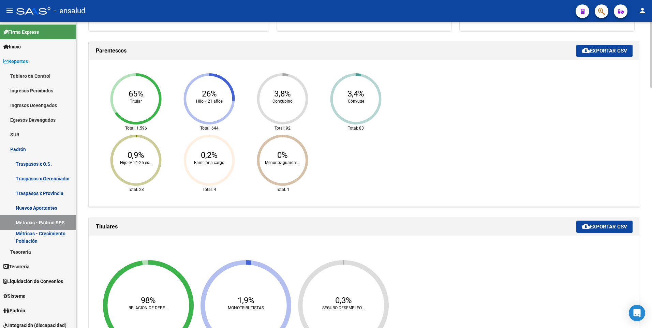
scroll to position [254, 0]
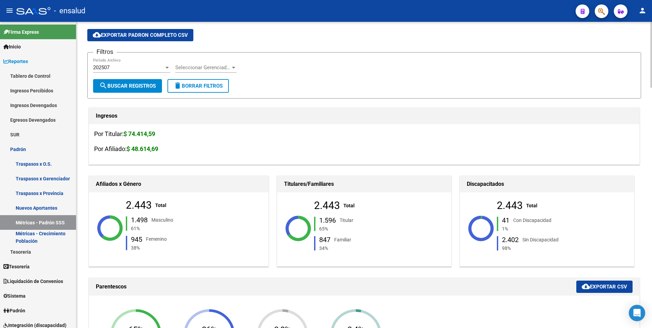
scroll to position [0, 0]
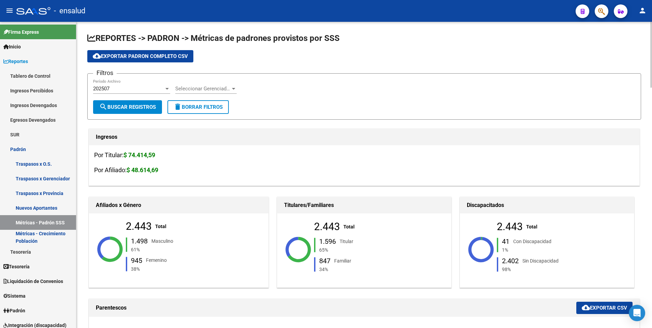
click at [652, 68] on html "menu - ensalud person Firma Express Inicio Calendario SSS Instructivos Contacto…" at bounding box center [326, 164] width 652 height 328
click at [235, 87] on div at bounding box center [234, 88] width 6 height 5
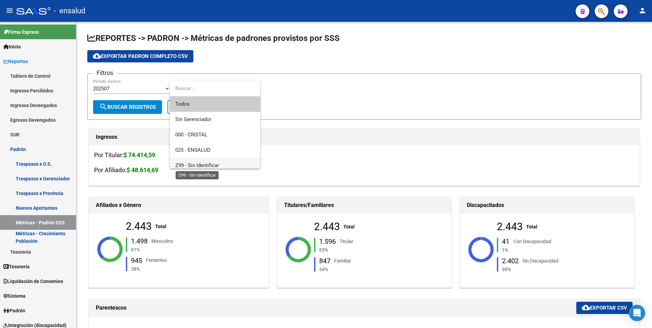
click at [210, 166] on span "Z99 - Sin Identificar" at bounding box center [197, 165] width 44 height 6
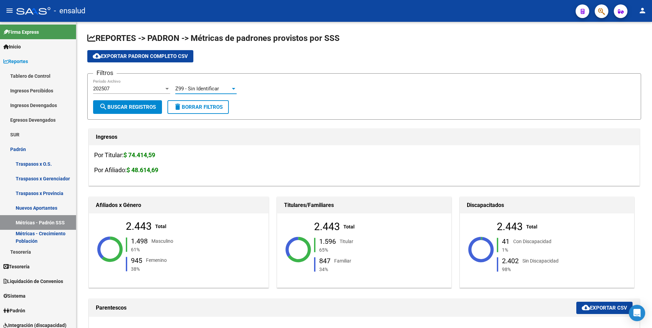
scroll to position [5, 0]
click at [146, 109] on span "search Buscar Registros" at bounding box center [127, 107] width 57 height 6
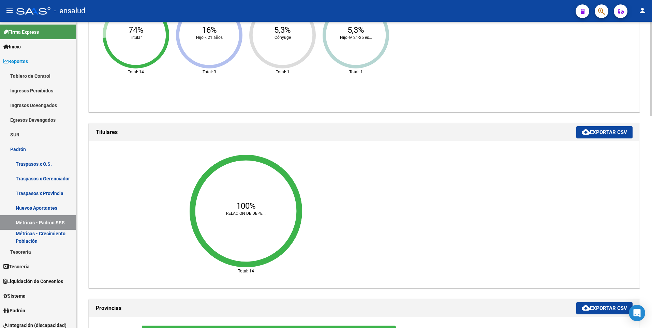
scroll to position [263, 0]
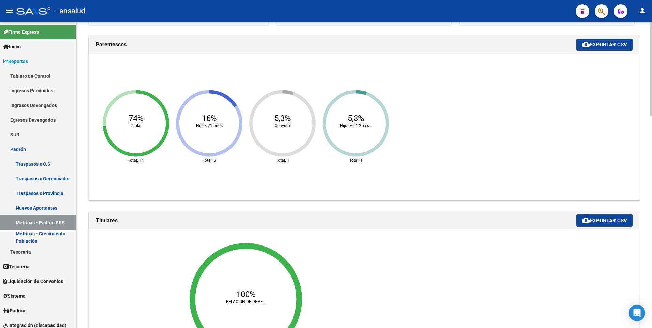
click at [652, 156] on html "menu - ensalud person Firma Express Inicio Calendario SSS Instructivos Contacto…" at bounding box center [326, 164] width 652 height 328
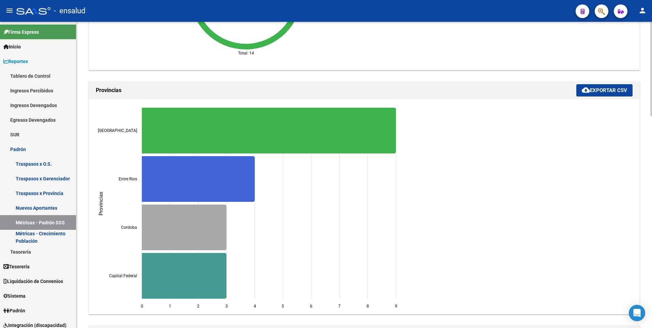
click at [652, 223] on html "menu - ensalud person Firma Express Inicio Calendario SSS Instructivos Contacto…" at bounding box center [326, 164] width 652 height 328
drag, startPoint x: 650, startPoint y: 223, endPoint x: 645, endPoint y: 143, distance: 80.6
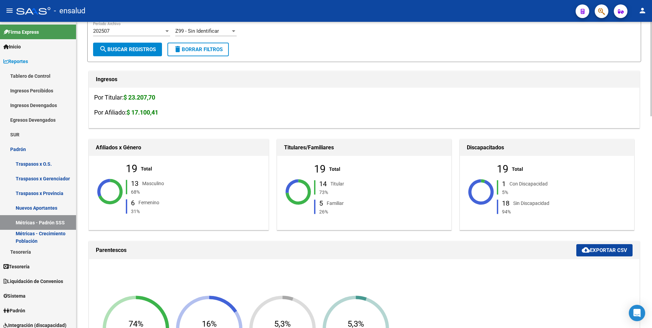
scroll to position [13, 0]
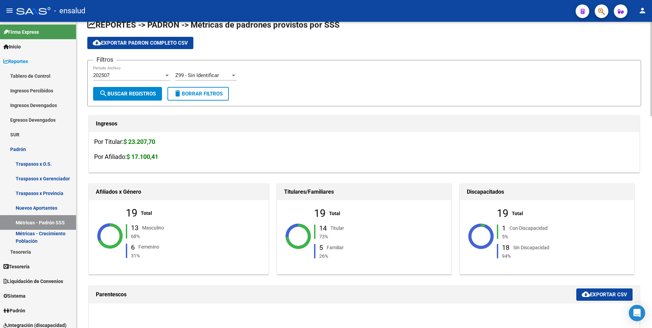
click at [227, 72] on div "Z99 - Sin Identificar Seleccionar Gerenciador" at bounding box center [205, 73] width 61 height 15
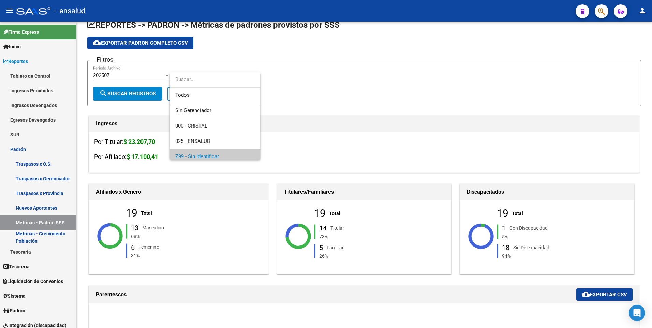
scroll to position [5, 0]
click at [204, 92] on span "Todos" at bounding box center [214, 90] width 79 height 15
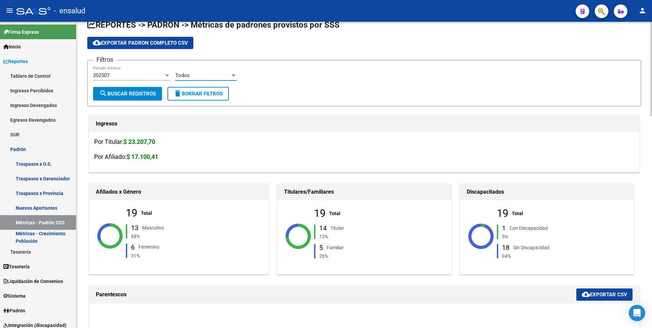
scroll to position [0, 0]
click at [123, 94] on span "search Buscar Registros" at bounding box center [127, 94] width 57 height 6
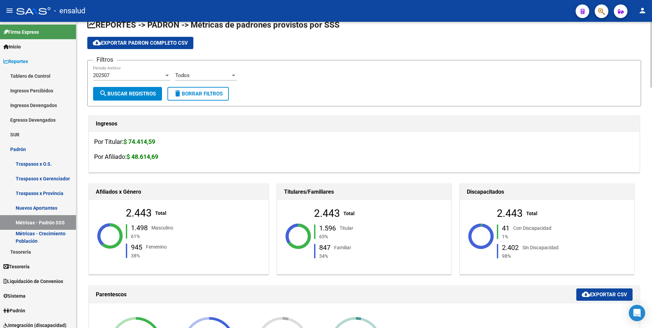
click at [155, 141] on strong "$ 74.414,59" at bounding box center [139, 141] width 32 height 7
click at [156, 155] on strong "$ 48.614,69" at bounding box center [143, 156] width 32 height 7
click at [135, 157] on strong "$ 48.614,69" at bounding box center [143, 156] width 32 height 7
click at [194, 149] on div "Por Titular: $ 74.414,59 Por Afiliado: $ 48.614,69" at bounding box center [364, 152] width 550 height 40
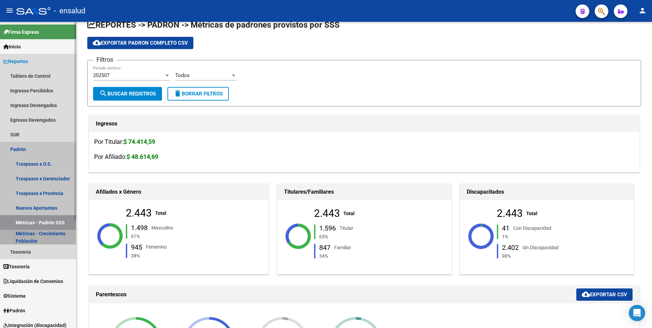
click at [54, 236] on link "Métricas - Crecimiento Población" at bounding box center [38, 237] width 76 height 15
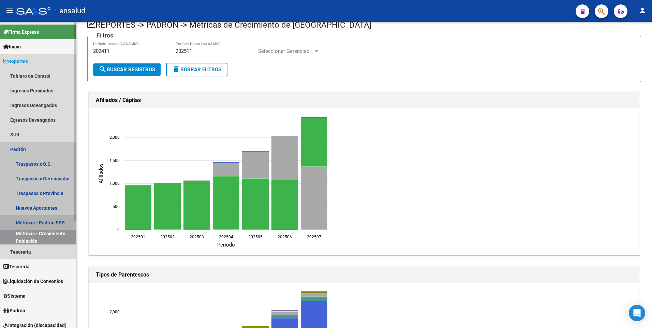
click at [50, 222] on link "Métricas - Padrón SSS" at bounding box center [38, 222] width 76 height 15
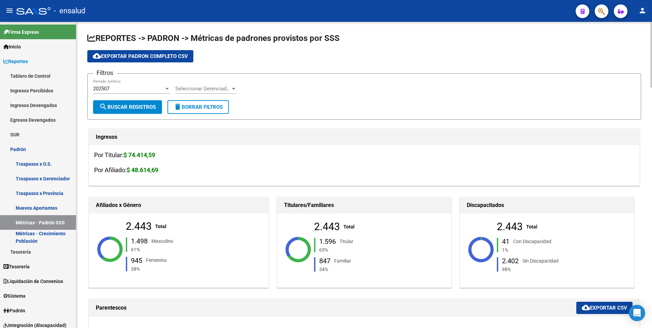
click at [158, 168] on strong "$ 48.614,69" at bounding box center [143, 169] width 32 height 7
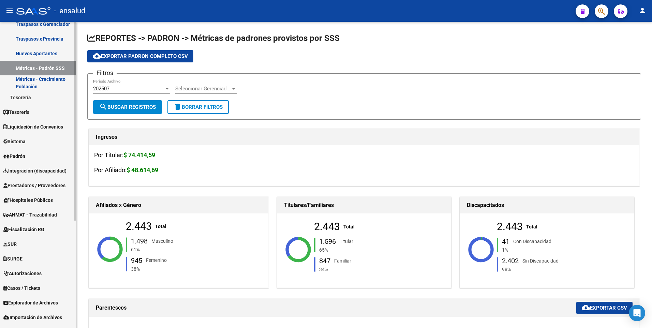
scroll to position [166, 0]
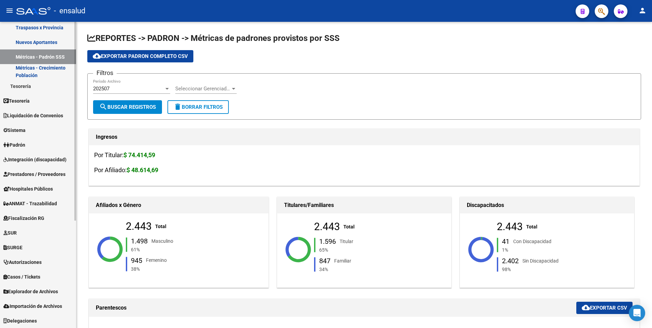
click at [68, 200] on div "Firma Express Inicio Calendario SSS Instructivos Contacto OS Reportes Tablero d…" at bounding box center [39, 92] width 78 height 472
click at [76, 187] on mat-sidenav "Firma Express Inicio Calendario SSS Instructivos Contacto OS Reportes Tablero d…" at bounding box center [38, 175] width 76 height 306
click at [48, 174] on span "Prestadores / Proveedores" at bounding box center [34, 175] width 62 height 8
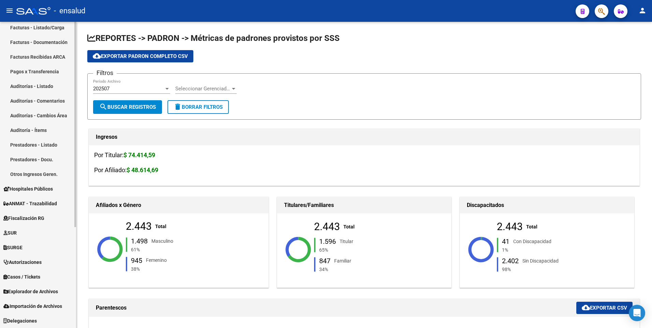
scroll to position [136, 0]
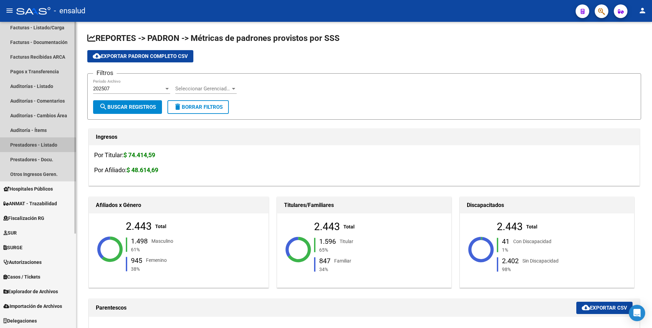
click at [35, 148] on link "Prestadores - Listado" at bounding box center [38, 144] width 76 height 15
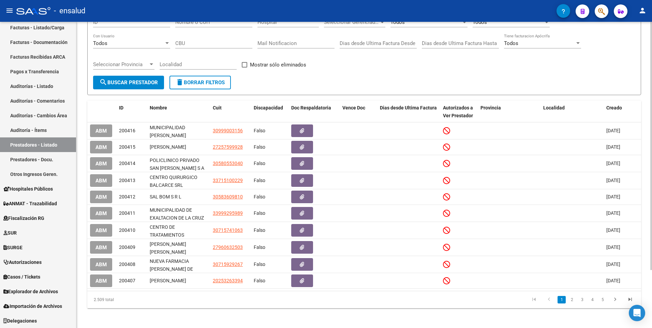
scroll to position [72, 0]
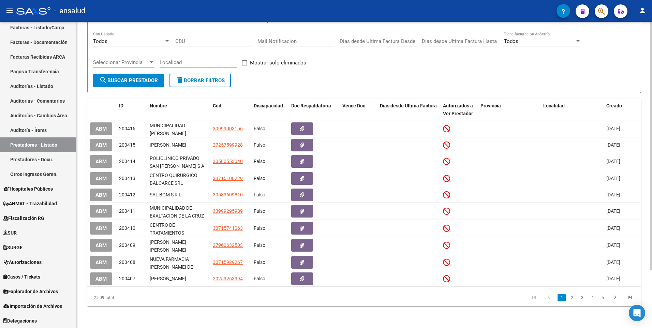
click at [647, 242] on div "PRESTADORES -> Listado de Prestadores / Proveedores add Crear Prestador cloud_d…" at bounding box center [364, 140] width 577 height 375
click at [619, 298] on icon "go to next page" at bounding box center [615, 298] width 9 height 8
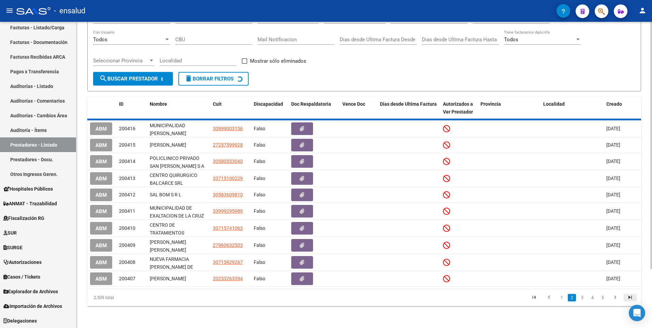
scroll to position [68, 0]
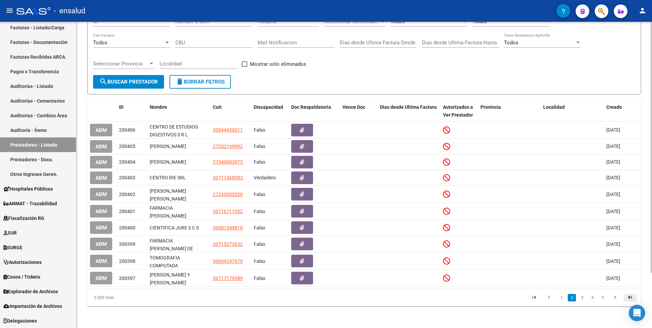
click at [631, 299] on icon "go to last page" at bounding box center [630, 298] width 9 height 8
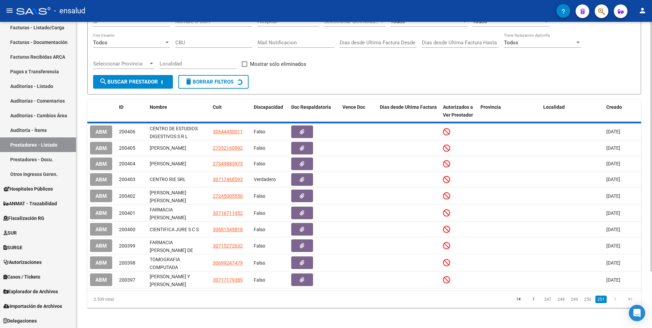
scroll to position [49, 0]
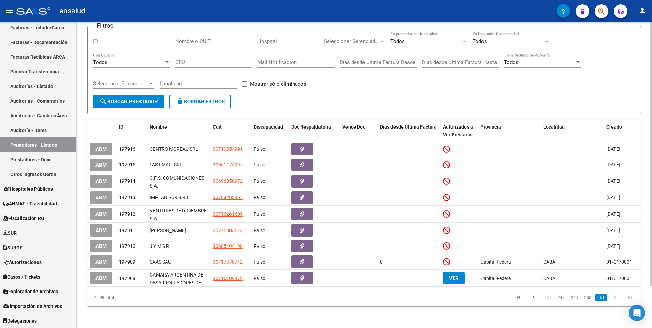
click at [631, 299] on icon "go to last page" at bounding box center [630, 298] width 9 height 8
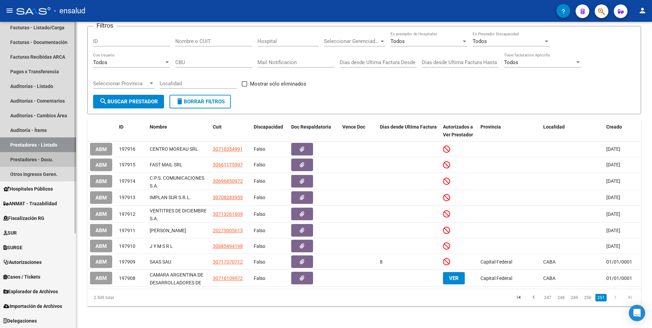
click at [30, 162] on link "Prestadores - Docu." at bounding box center [38, 159] width 76 height 15
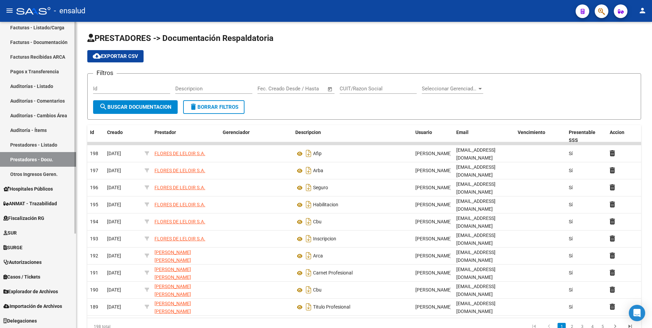
click at [26, 175] on link "Otros Ingresos Geren." at bounding box center [38, 174] width 76 height 15
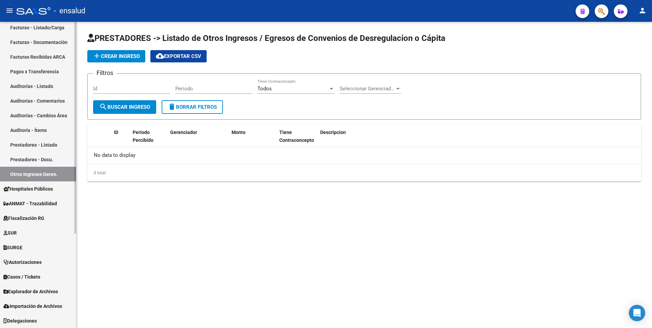
click at [26, 189] on span "Hospitales Públicos" at bounding box center [27, 189] width 49 height 8
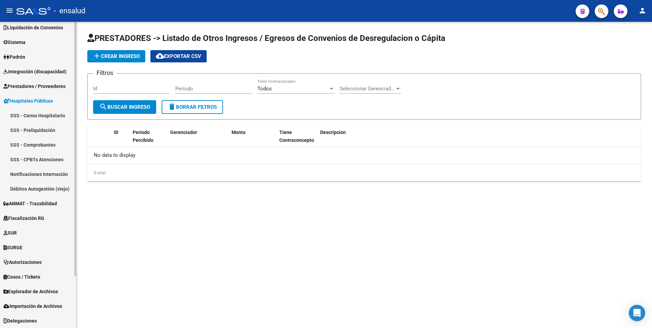
scroll to position [63, 0]
click at [19, 119] on link "SSS - Censo Hospitalario" at bounding box center [38, 115] width 76 height 15
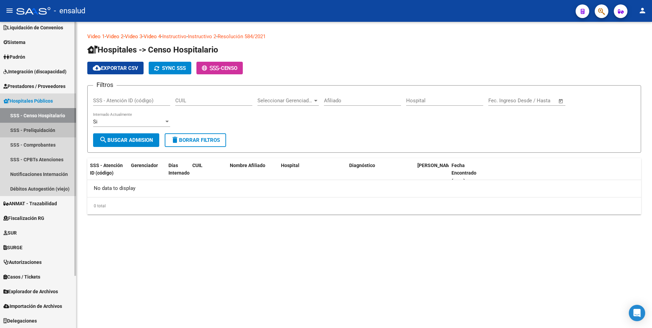
click at [35, 130] on link "SSS - Preliquidación" at bounding box center [38, 130] width 76 height 15
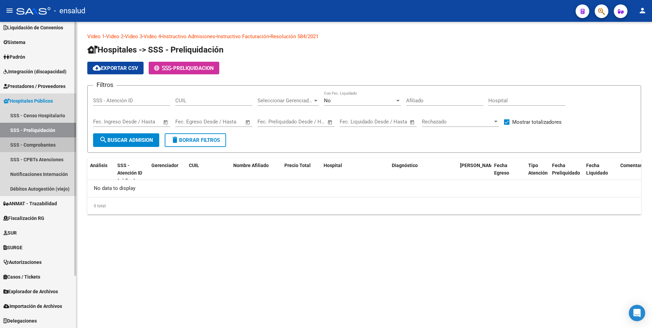
click at [32, 144] on link "SSS - Comprobantes" at bounding box center [38, 144] width 76 height 15
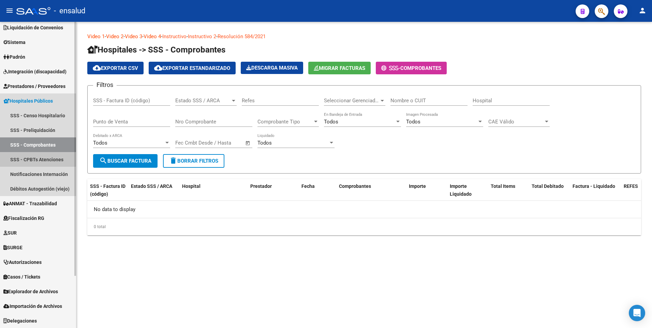
click at [34, 160] on link "SSS - CPBTs Atenciones" at bounding box center [38, 159] width 76 height 15
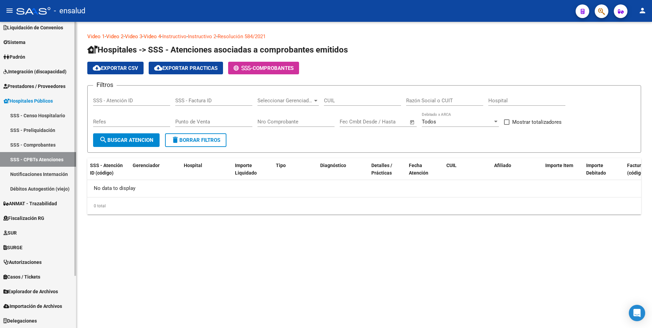
click at [34, 174] on link "Notificaciones Internación" at bounding box center [38, 174] width 76 height 15
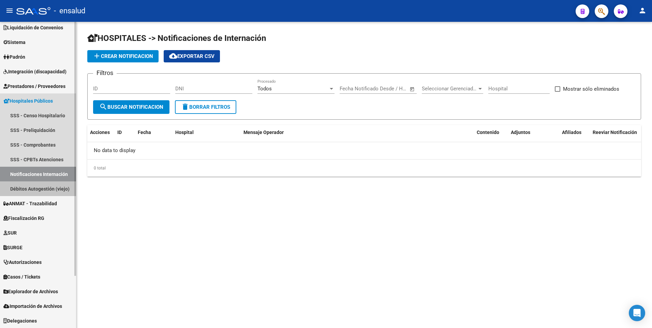
click at [39, 191] on link "Débitos Autogestión (viejo)" at bounding box center [38, 188] width 76 height 15
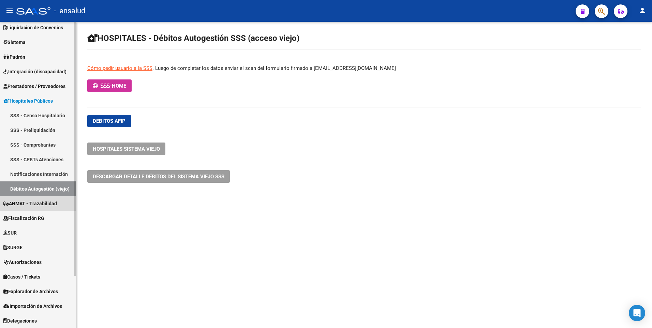
click at [31, 203] on span "ANMAT - Trazabilidad" at bounding box center [30, 204] width 54 height 8
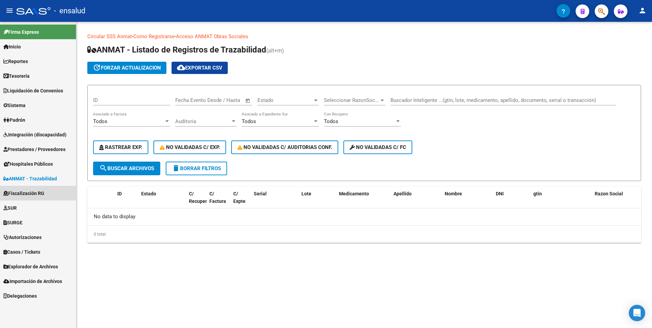
click at [32, 193] on span "Fiscalización RG" at bounding box center [23, 194] width 41 height 8
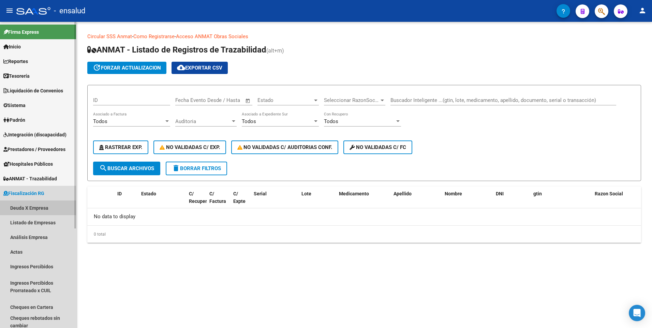
click at [31, 208] on link "Deuda X Empresa" at bounding box center [38, 208] width 76 height 15
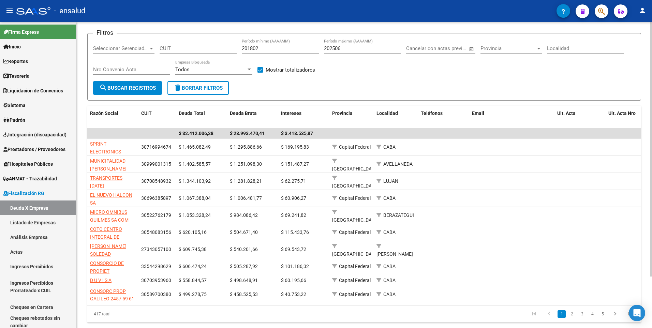
scroll to position [37, 0]
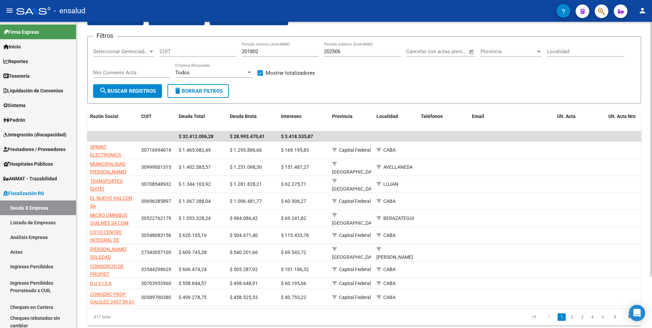
click at [652, 226] on html "menu - ensalud person Firma Express Inicio Calendario SSS Instructivos Contacto…" at bounding box center [326, 164] width 652 height 328
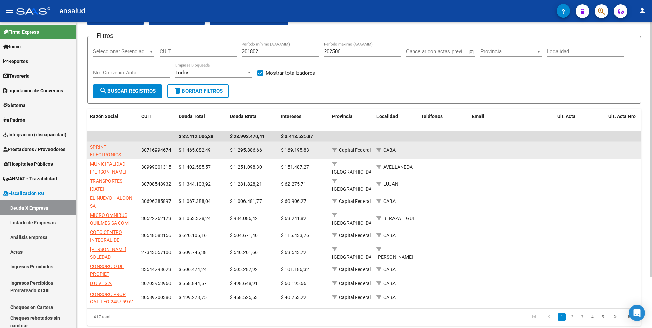
click at [108, 151] on app-link-go-to "SPRINT ELECTRONICS" at bounding box center [113, 151] width 46 height 16
click at [97, 152] on span "SPRINT ELECTRONICS" at bounding box center [105, 150] width 31 height 13
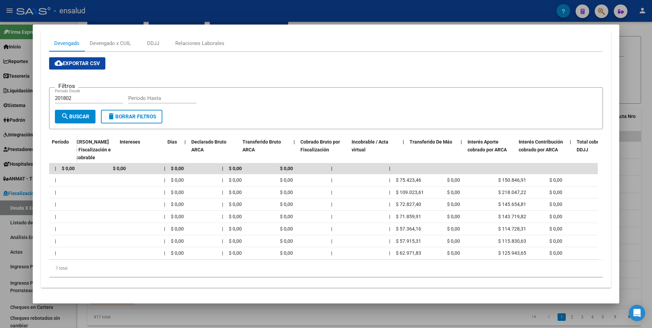
scroll to position [0, 0]
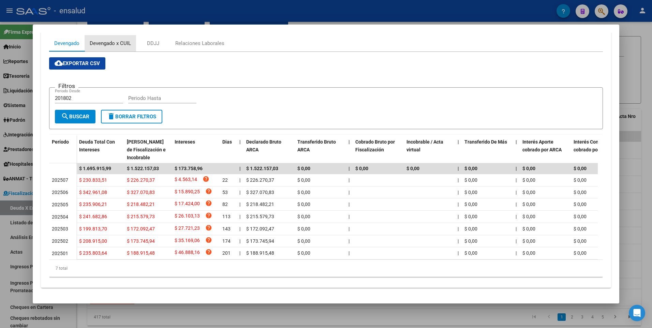
click at [111, 40] on div "Devengado x CUIL" at bounding box center [110, 44] width 41 height 8
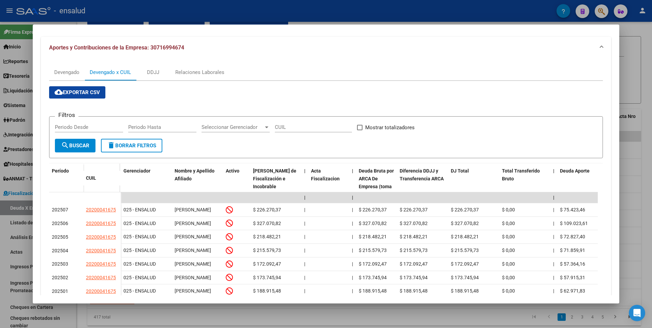
scroll to position [133, 0]
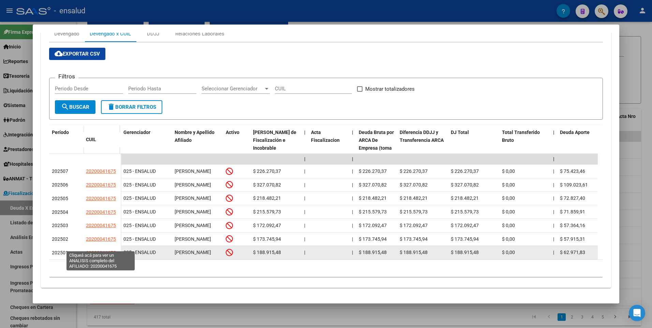
click at [105, 250] on span "20200041675" at bounding box center [101, 252] width 30 height 5
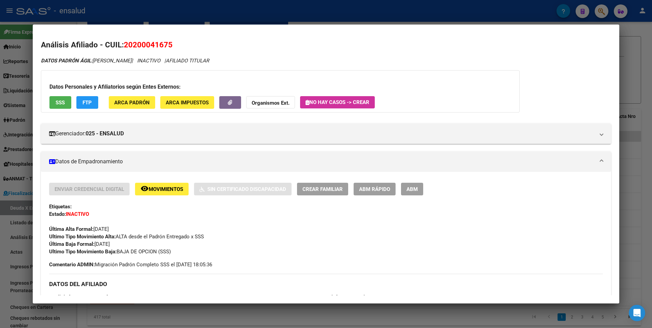
click at [638, 232] on div at bounding box center [326, 164] width 652 height 328
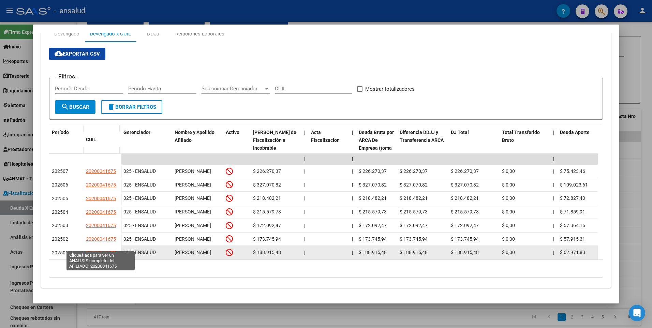
click at [106, 250] on span "20200041675" at bounding box center [101, 252] width 30 height 5
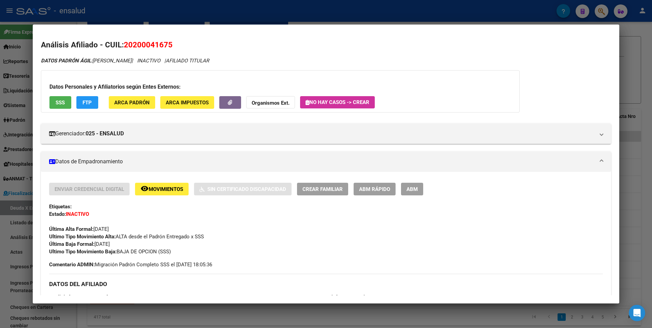
click at [134, 251] on span "Ultimo Tipo Movimiento Baja: BAJA DE OPCION (SSS)" at bounding box center [110, 252] width 122 height 6
click at [643, 43] on div at bounding box center [326, 164] width 652 height 328
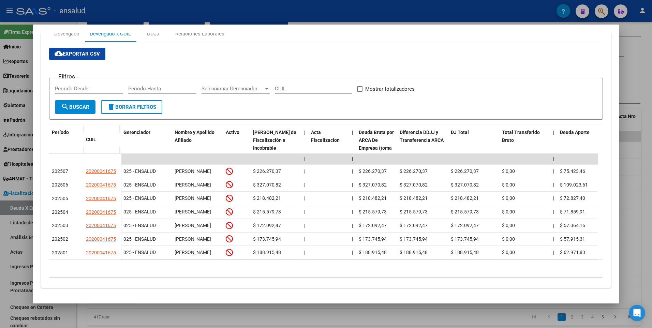
drag, startPoint x: 467, startPoint y: 310, endPoint x: 509, endPoint y: 312, distance: 41.6
click at [509, 312] on div at bounding box center [326, 164] width 652 height 328
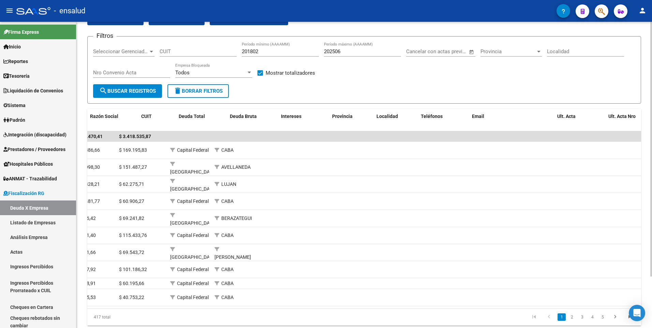
scroll to position [0, 0]
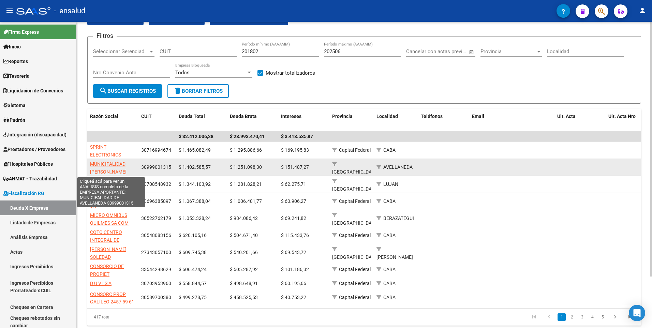
click at [115, 164] on span "MUNICIPALIDAD DE AVELLANEDA" at bounding box center [113, 171] width 46 height 21
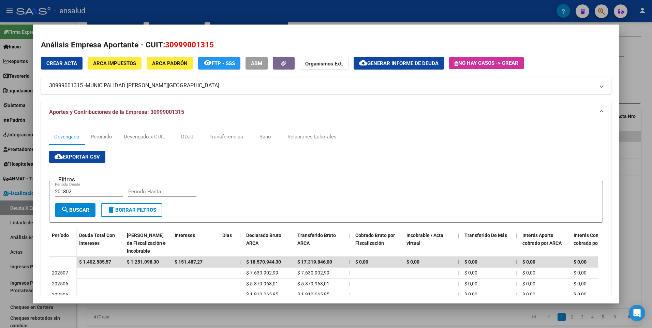
drag, startPoint x: 620, startPoint y: 146, endPoint x: 619, endPoint y: 182, distance: 35.5
click at [619, 182] on div "Análisis Empresa Aportante - CUIT: 30999001315 Crear Acta ARCA Impuestos ARCA P…" at bounding box center [326, 164] width 652 height 328
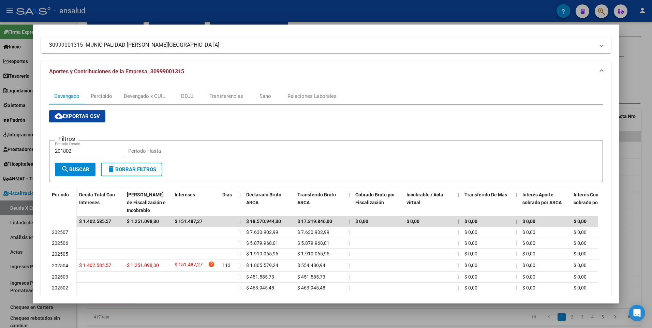
scroll to position [91, 0]
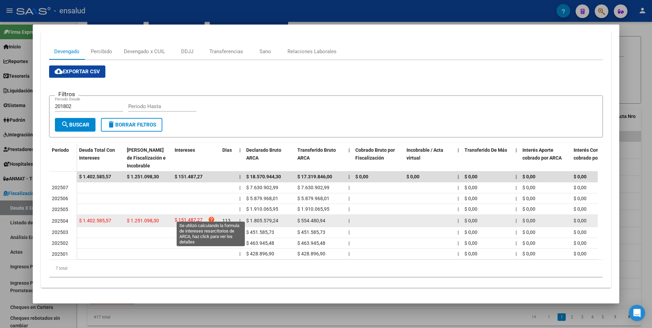
click at [209, 216] on icon "help" at bounding box center [211, 219] width 7 height 7
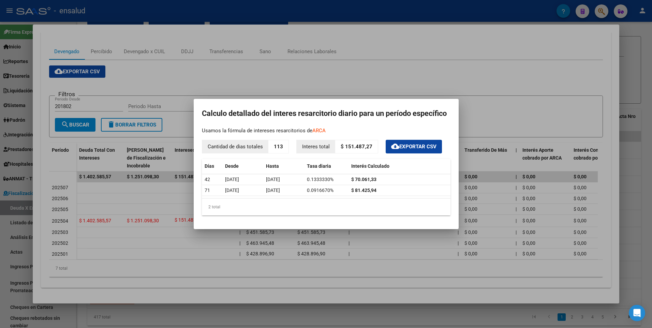
click at [239, 148] on p "Cantidad de dias totales" at bounding box center [235, 146] width 66 height 13
click at [433, 266] on div at bounding box center [326, 164] width 652 height 328
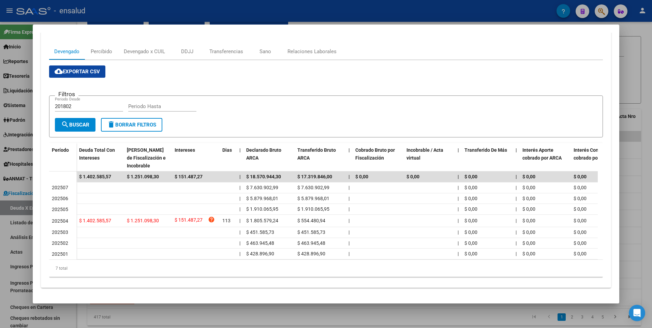
click at [634, 253] on div at bounding box center [326, 164] width 652 height 328
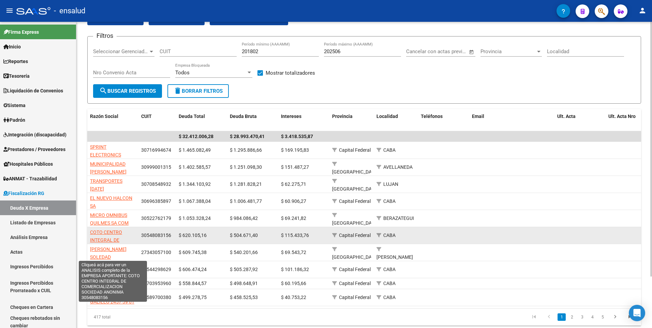
click at [112, 232] on span "COTO CENTRO INTEGRAL DE COMERCIALIZACION SOCIEDAD ANONIMA" at bounding box center [112, 244] width 45 height 29
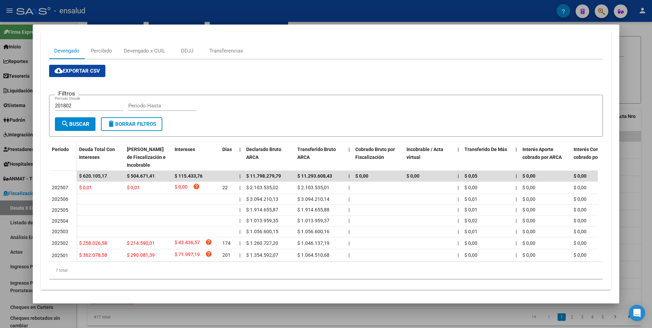
scroll to position [94, 0]
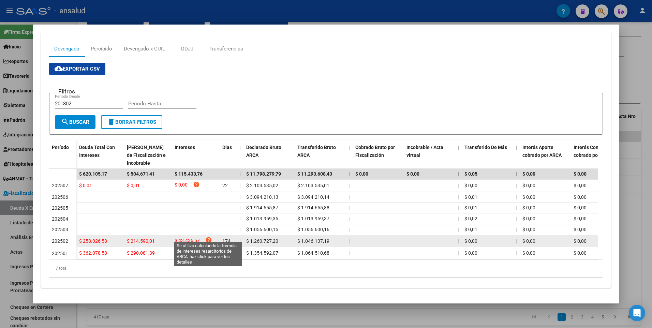
click at [209, 237] on icon "help" at bounding box center [208, 240] width 7 height 7
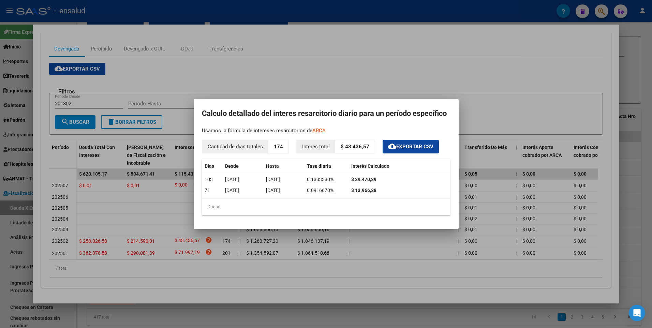
click at [208, 246] on div at bounding box center [326, 164] width 652 height 328
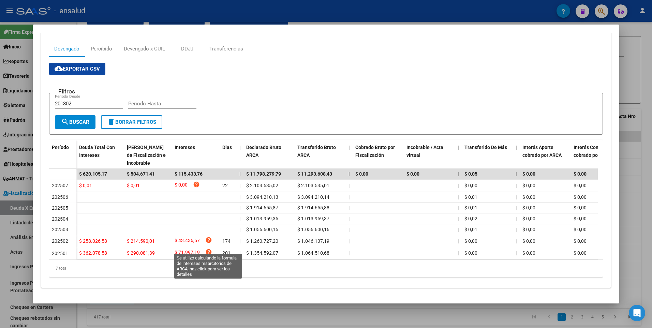
click at [208, 249] on icon "help" at bounding box center [208, 252] width 7 height 7
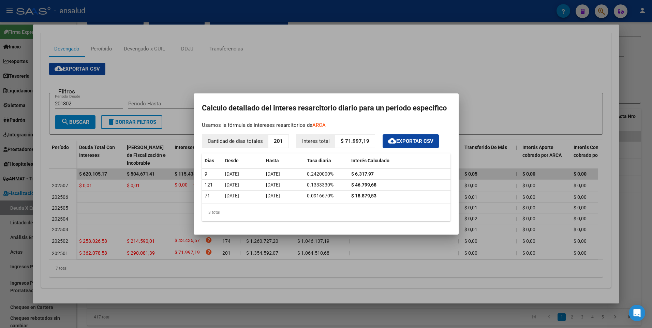
click at [498, 78] on div at bounding box center [326, 164] width 652 height 328
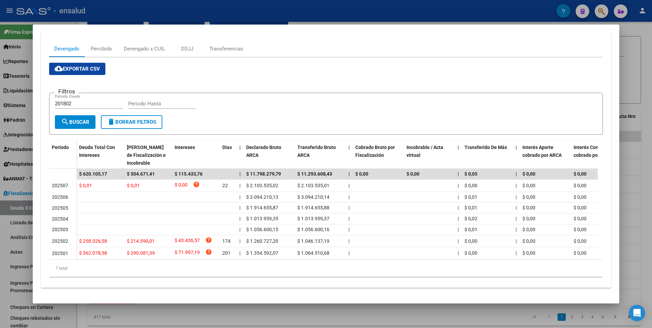
click at [651, 214] on div at bounding box center [326, 164] width 652 height 328
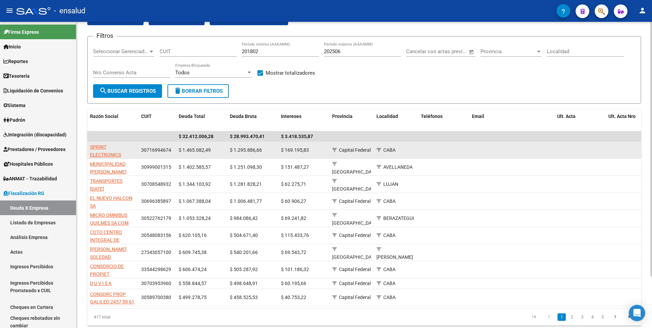
click at [99, 151] on app-link-go-to "SPRINT ELECTRONICS" at bounding box center [113, 151] width 46 height 16
click at [100, 148] on span "SPRINT ELECTRONICS" at bounding box center [105, 150] width 31 height 13
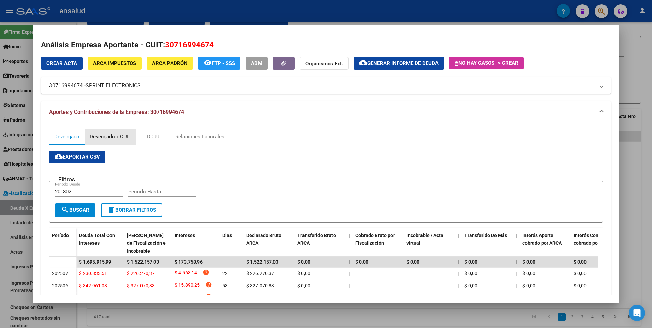
click at [115, 139] on div "Devengado x CUIL" at bounding box center [110, 137] width 41 height 8
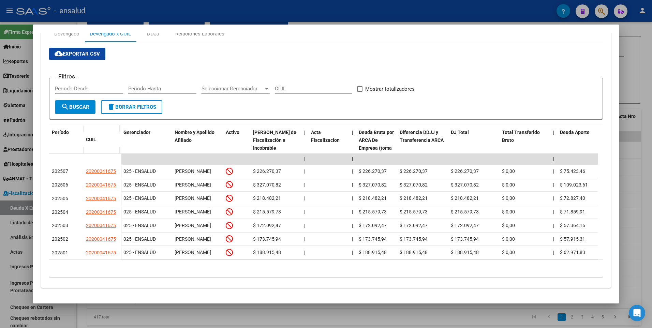
scroll to position [133, 0]
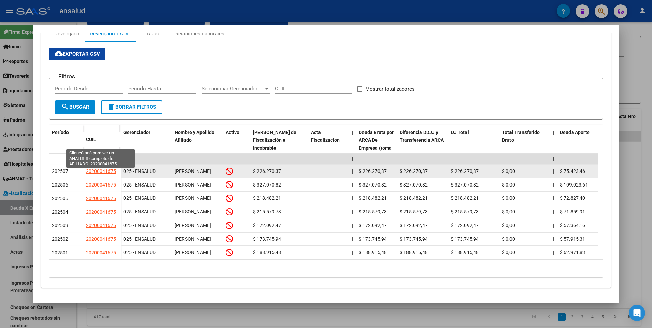
click at [101, 168] on span "20200041675" at bounding box center [101, 170] width 30 height 5
type textarea "20200041675"
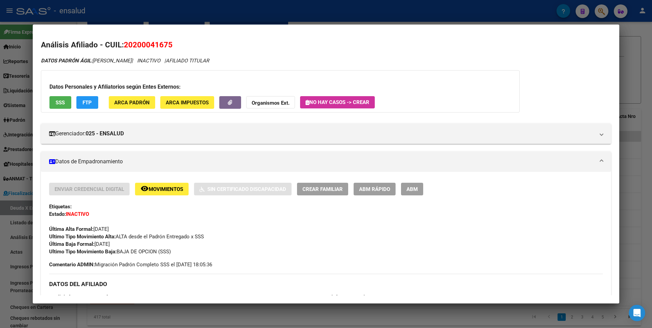
click at [96, 162] on mat-panel-title "Datos de Empadronamiento" at bounding box center [322, 162] width 546 height 8
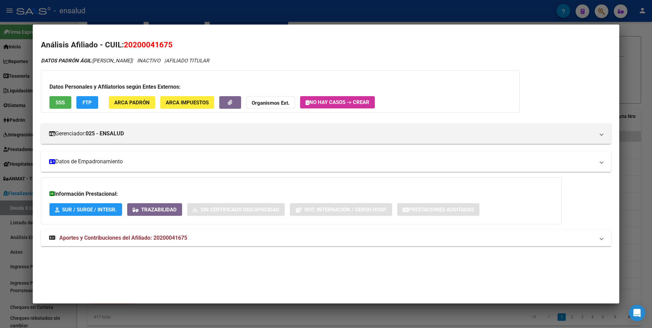
click at [96, 162] on mat-panel-title "Datos de Empadronamiento" at bounding box center [322, 162] width 546 height 8
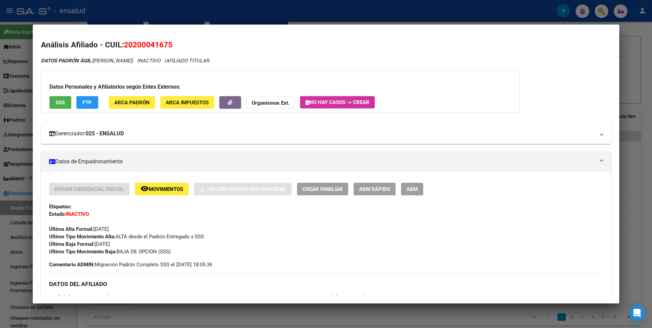
click at [594, 132] on span "Gerenciador: 025 - ENSALUD" at bounding box center [324, 134] width 551 height 8
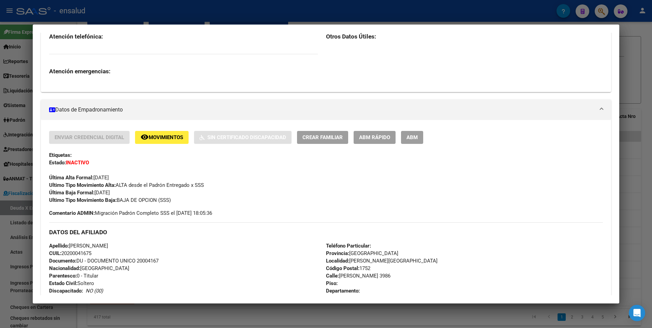
scroll to position [117, 0]
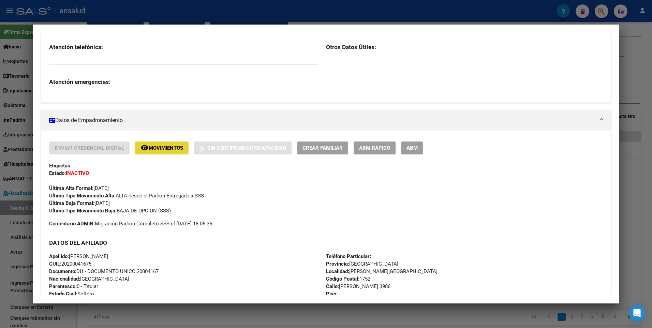
click at [162, 150] on span "Movimientos" at bounding box center [166, 148] width 34 height 6
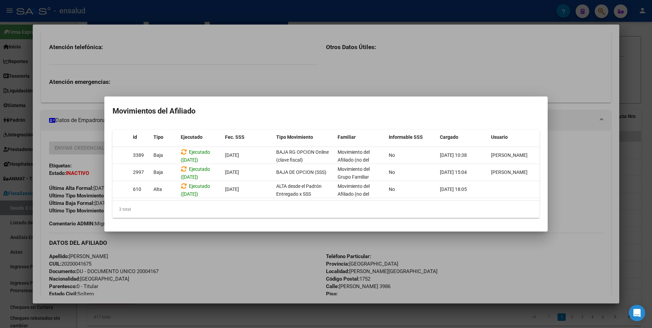
scroll to position [0, 0]
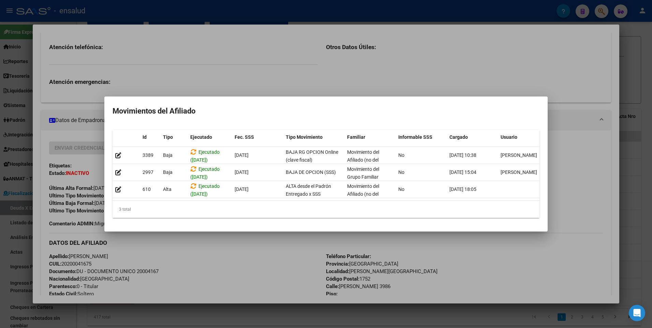
click at [572, 81] on div at bounding box center [326, 164] width 652 height 328
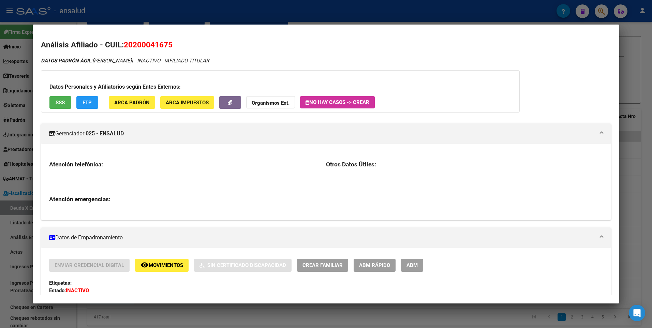
drag, startPoint x: 133, startPoint y: 44, endPoint x: 168, endPoint y: 47, distance: 34.9
click at [168, 47] on span "20200041675" at bounding box center [148, 44] width 49 height 9
drag, startPoint x: 168, startPoint y: 47, endPoint x: 157, endPoint y: 46, distance: 11.3
copy span "20004167"
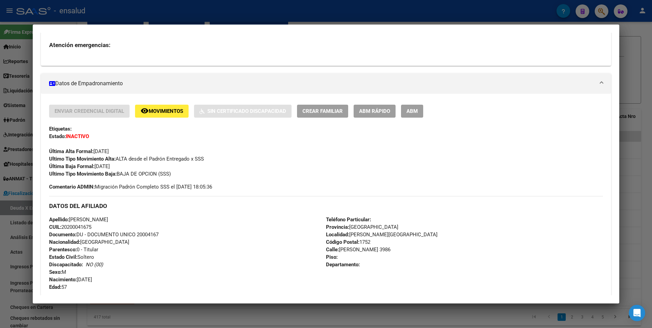
scroll to position [135, 0]
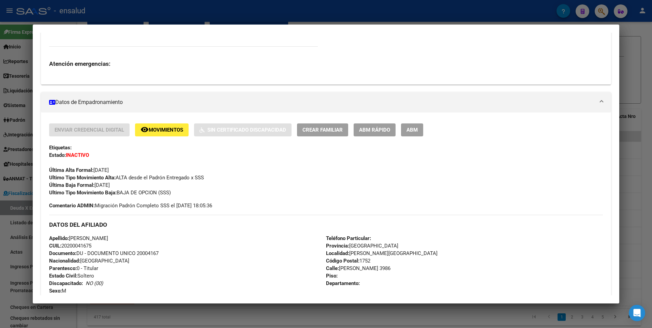
click at [188, 246] on div "Apellido: MULER CARLOS ALBERTO CUIL: 20200041675 Documento: DU - DOCUMENTO UNIC…" at bounding box center [187, 272] width 277 height 75
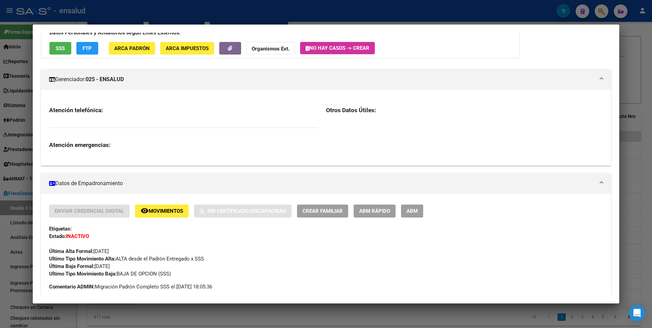
scroll to position [0, 0]
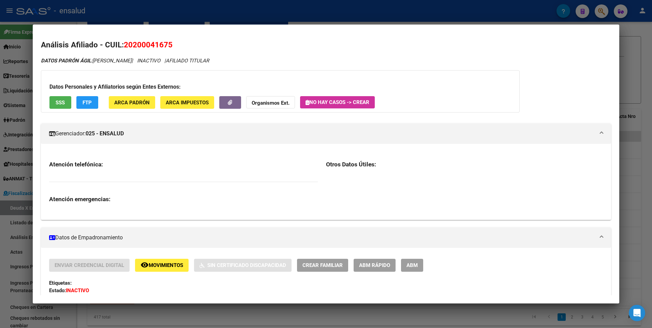
click at [642, 23] on div at bounding box center [326, 164] width 652 height 328
